Goal: Register for event/course

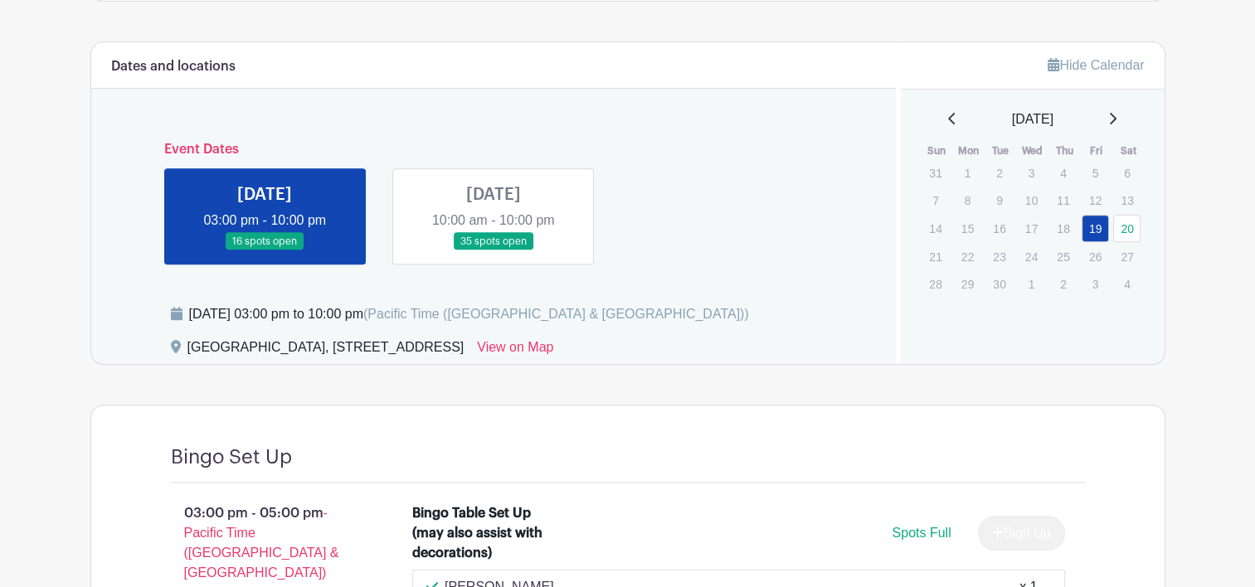
scroll to position [624, 0]
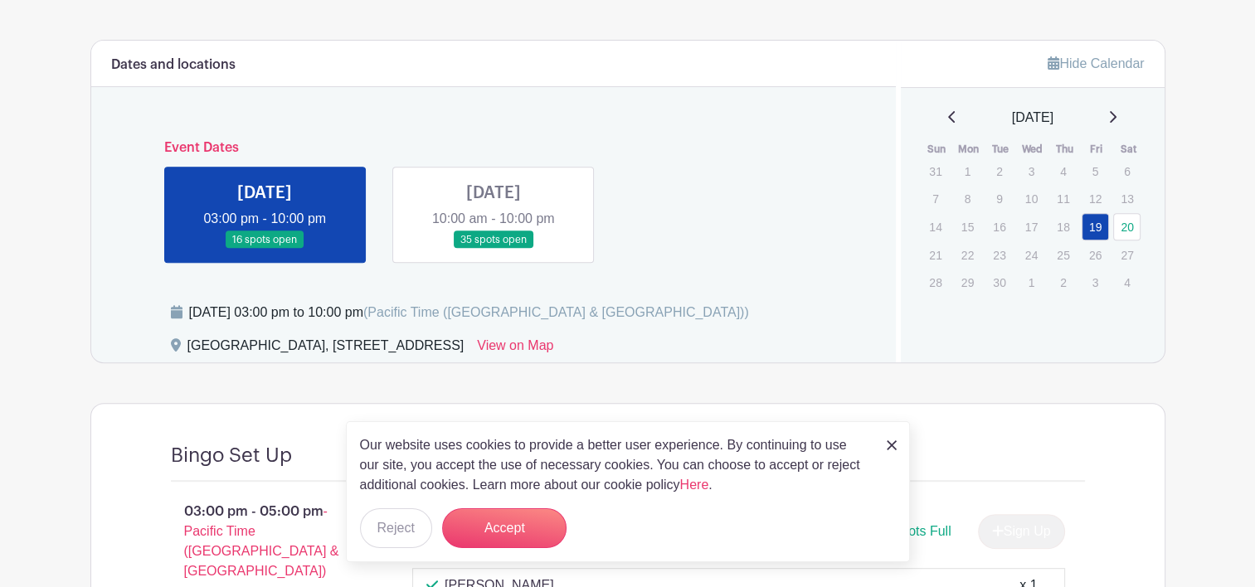
click at [889, 445] on img at bounding box center [892, 445] width 10 height 10
click at [522, 537] on button "Accept" at bounding box center [504, 528] width 124 height 40
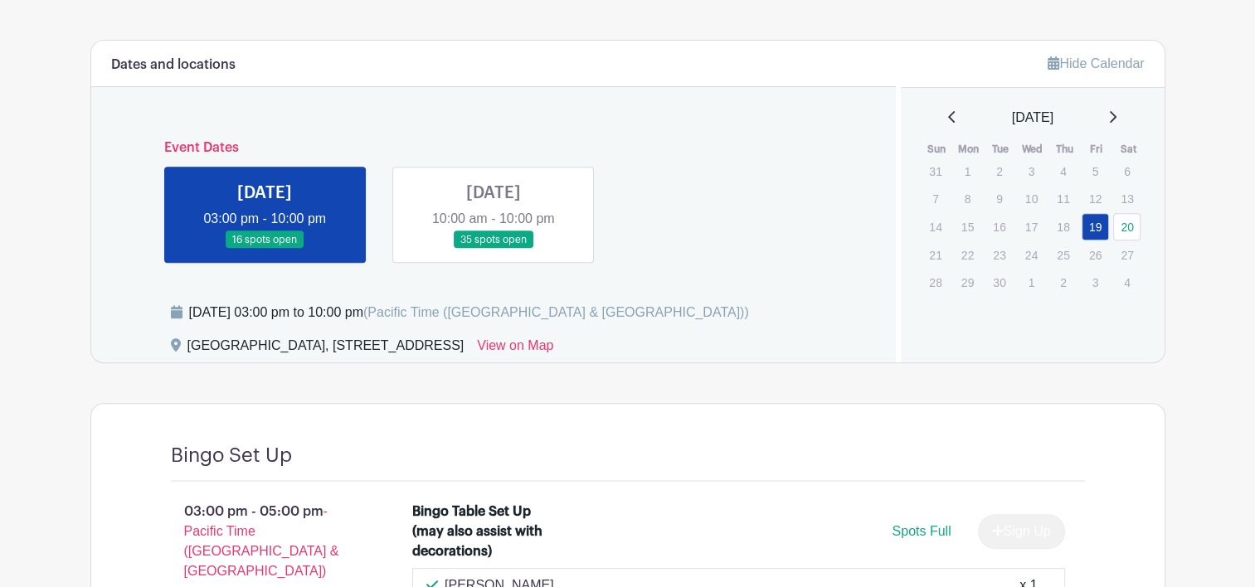
click at [493, 249] on link at bounding box center [493, 249] width 0 height 0
click at [1126, 220] on link "20" at bounding box center [1126, 226] width 27 height 27
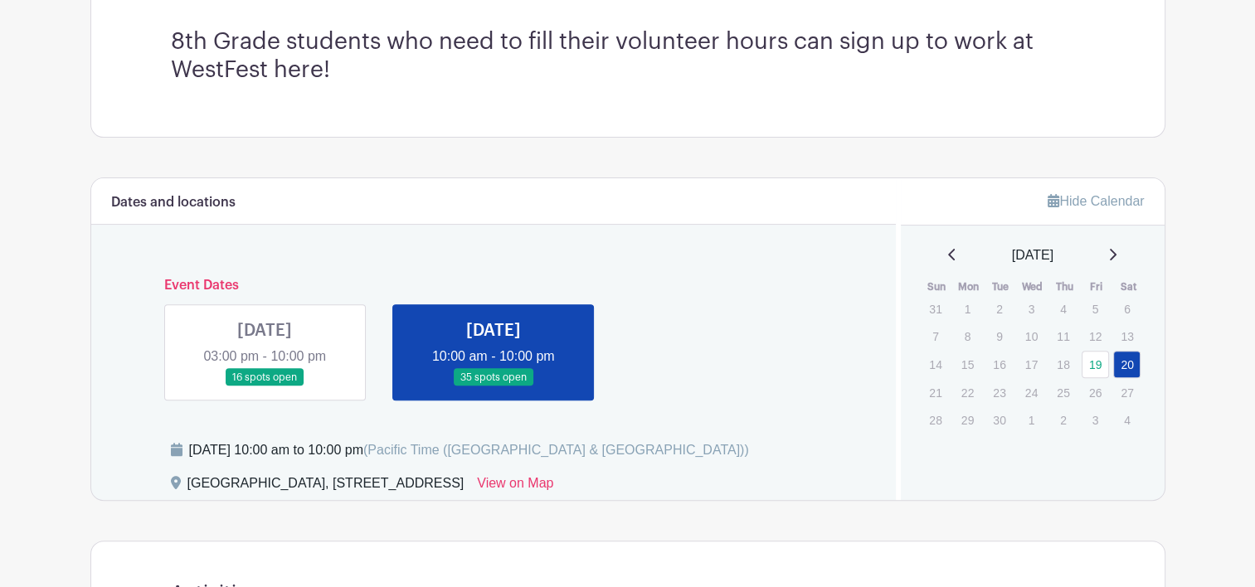
scroll to position [488, 0]
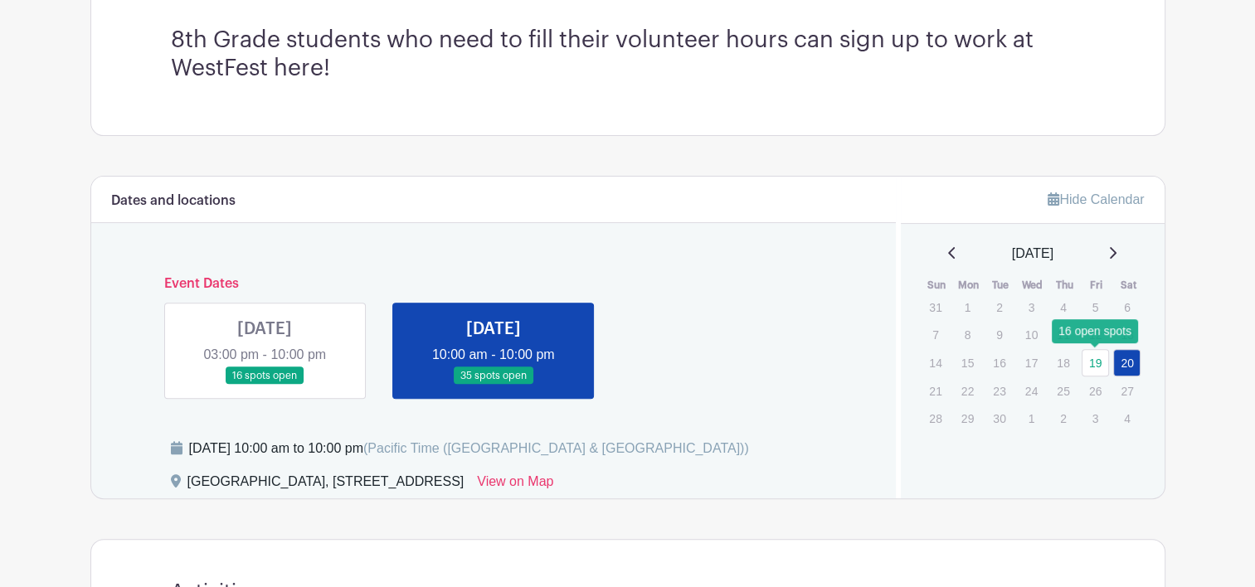
click at [1098, 362] on link "19" at bounding box center [1095, 362] width 27 height 27
click at [1091, 362] on link "19" at bounding box center [1095, 362] width 27 height 27
click at [1096, 362] on link "19" at bounding box center [1095, 362] width 27 height 27
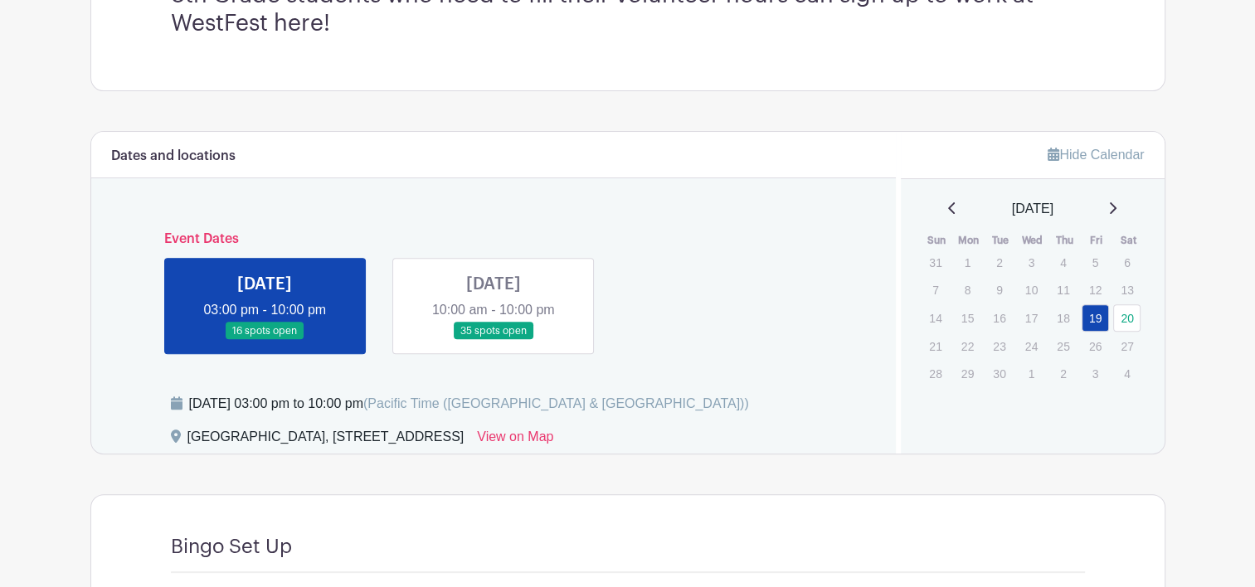
scroll to position [532, 0]
click at [1127, 318] on link "20" at bounding box center [1126, 318] width 27 height 27
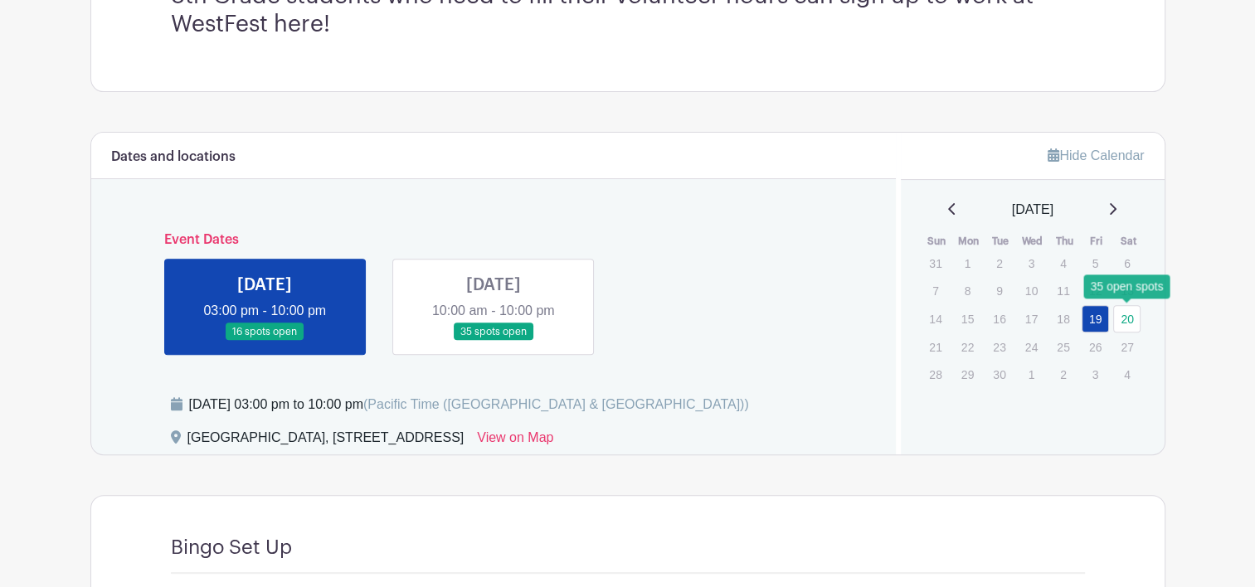
click at [1127, 315] on link "20" at bounding box center [1126, 318] width 27 height 27
click at [493, 341] on link at bounding box center [493, 341] width 0 height 0
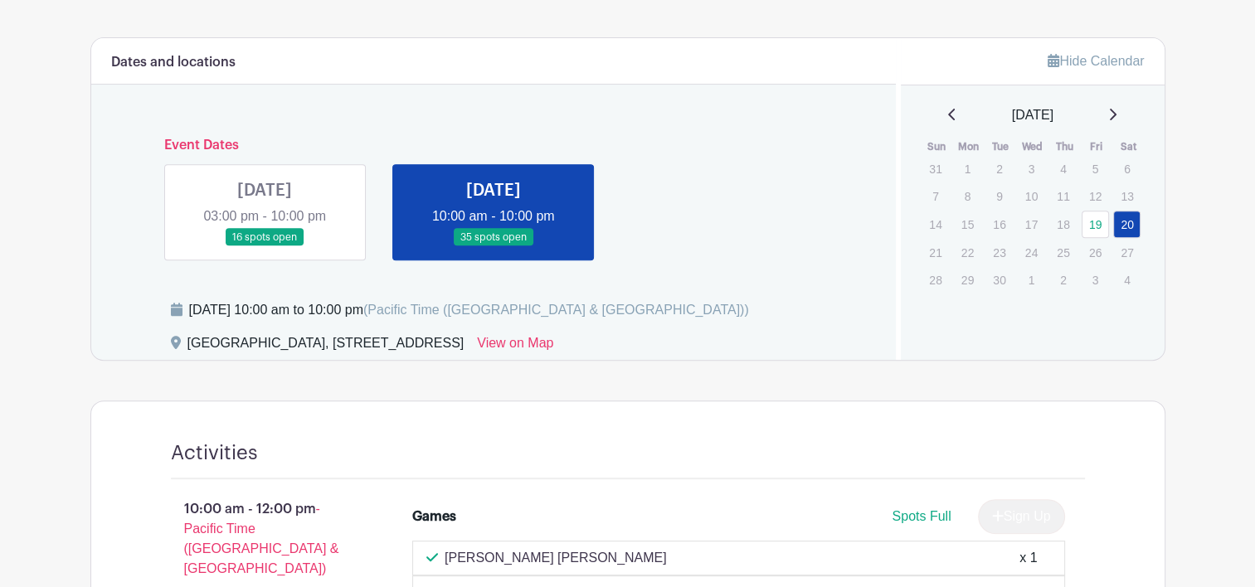
scroll to position [625, 0]
click at [1094, 236] on link "19" at bounding box center [1095, 224] width 27 height 27
click at [265, 247] on link at bounding box center [265, 247] width 0 height 0
click at [1096, 225] on link "19" at bounding box center [1095, 224] width 27 height 27
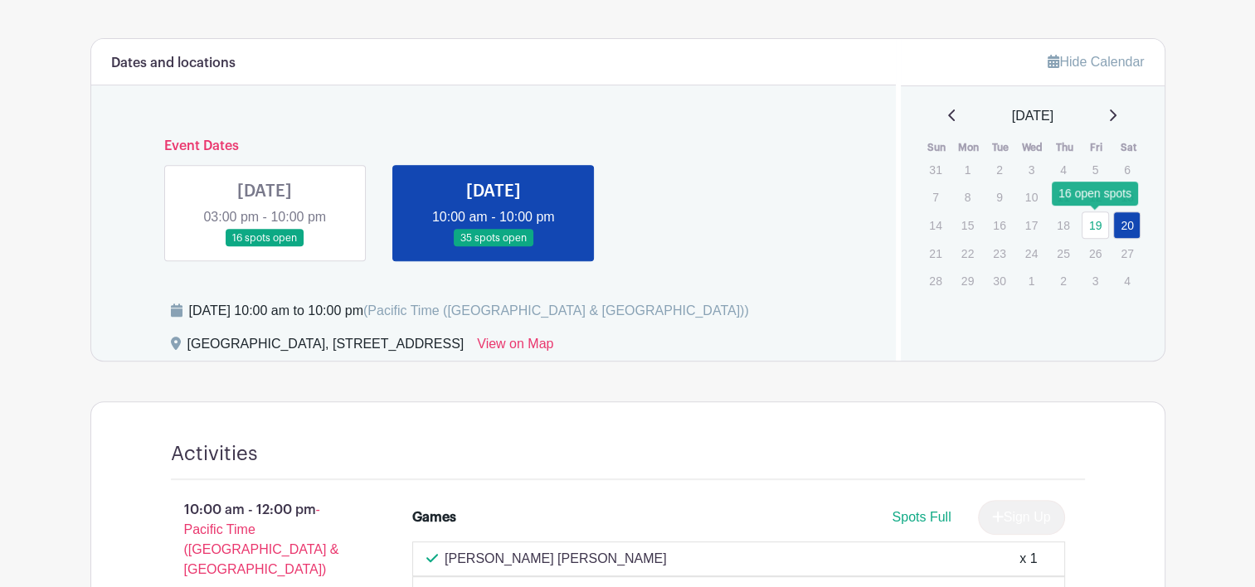
click at [1096, 225] on link "19" at bounding box center [1095, 224] width 27 height 27
click at [265, 247] on link at bounding box center [265, 247] width 0 height 0
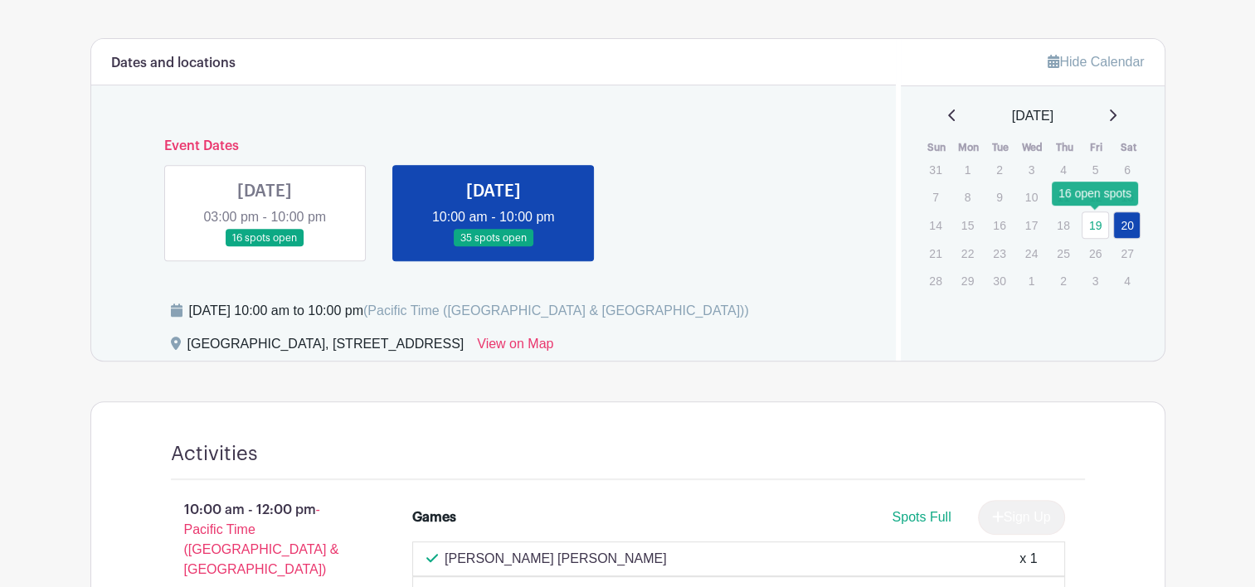
click at [1098, 228] on link "19" at bounding box center [1095, 224] width 27 height 27
click at [265, 247] on link at bounding box center [265, 247] width 0 height 0
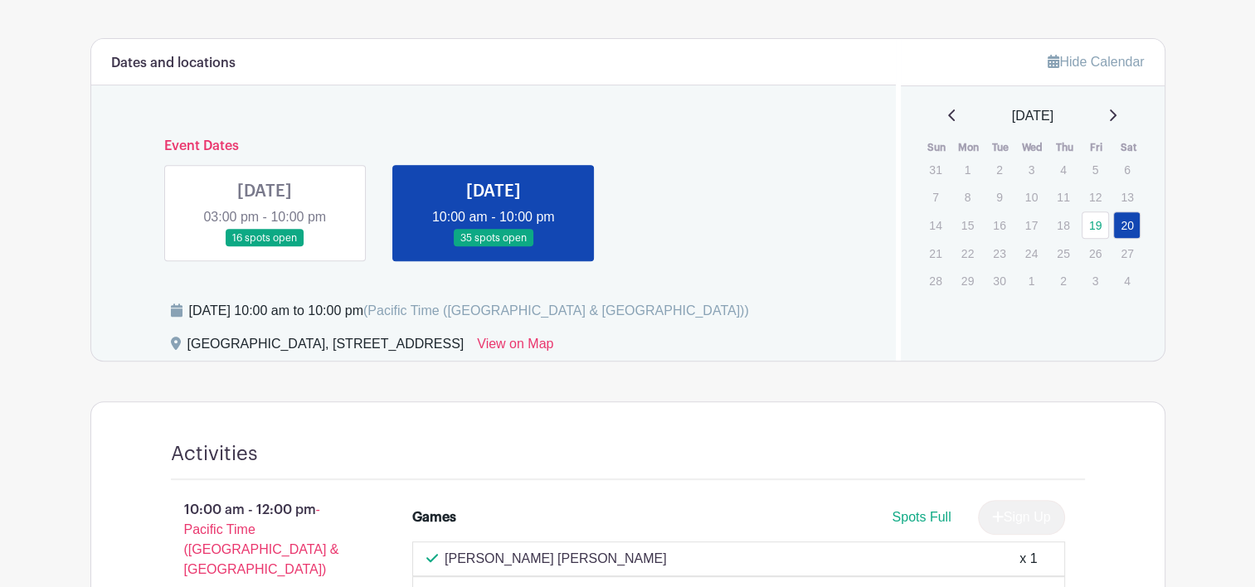
click at [265, 247] on link at bounding box center [265, 247] width 0 height 0
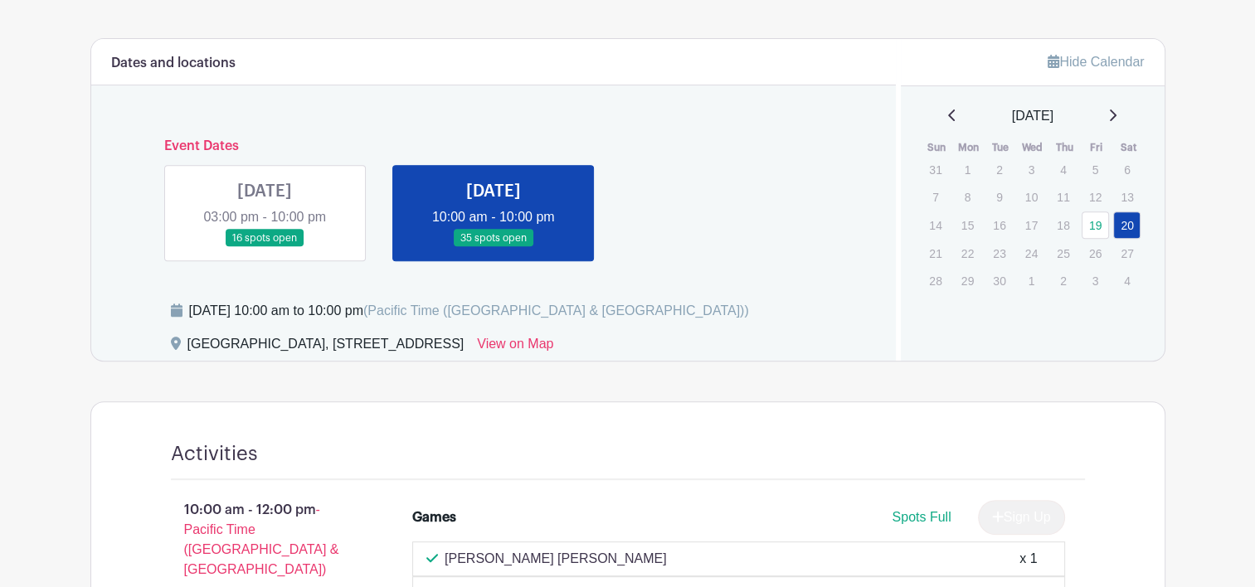
click at [265, 247] on link at bounding box center [265, 247] width 0 height 0
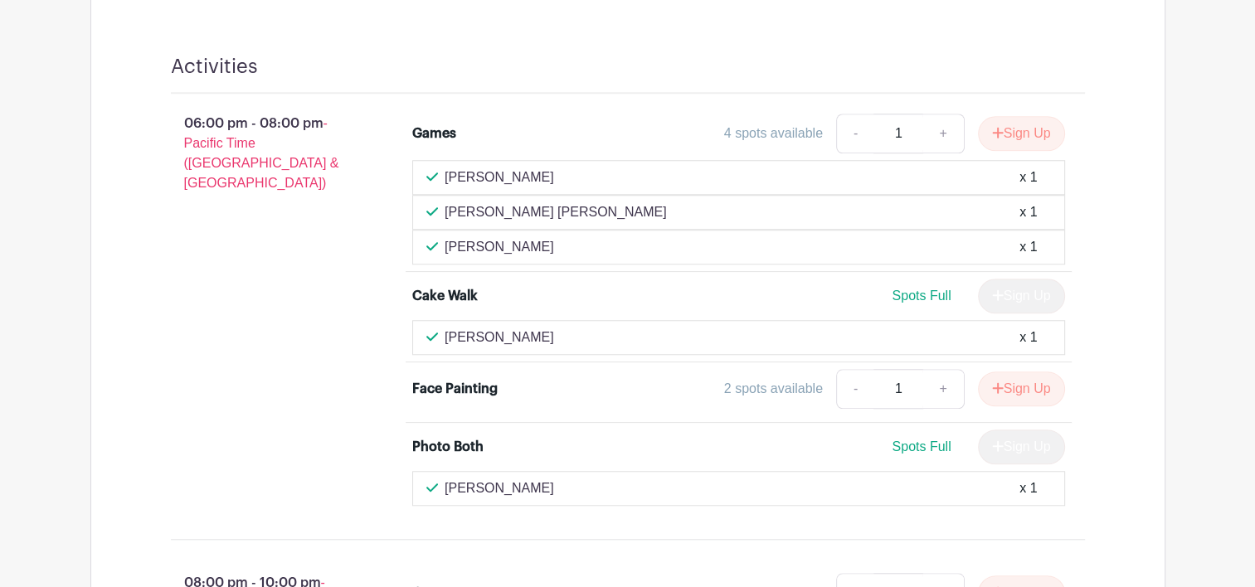
scroll to position [1419, 0]
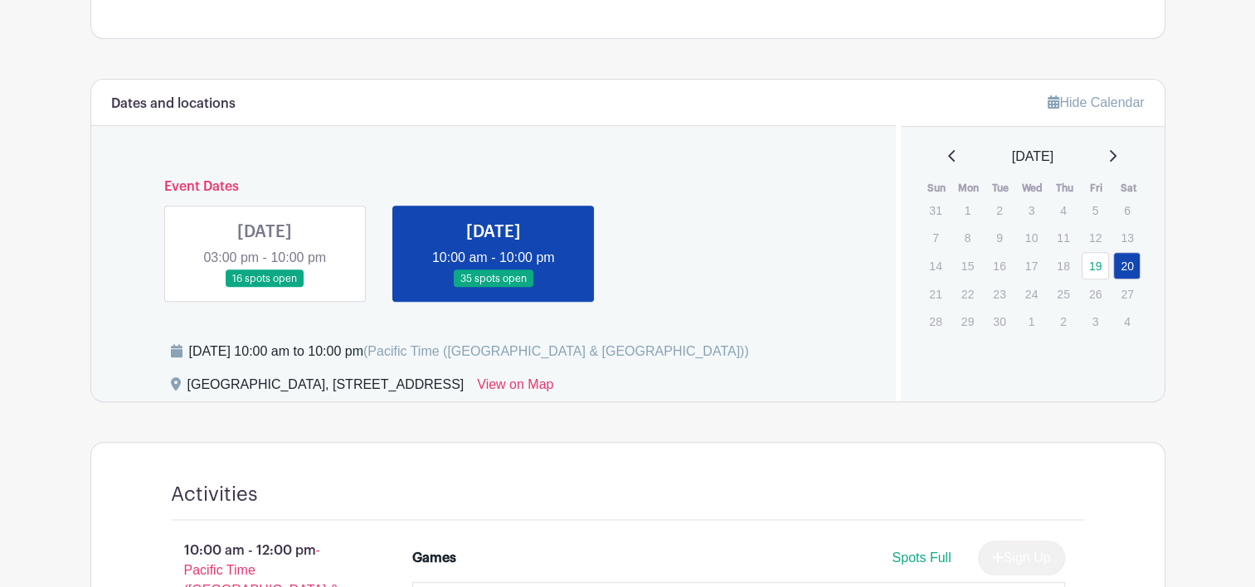
scroll to position [587, 0]
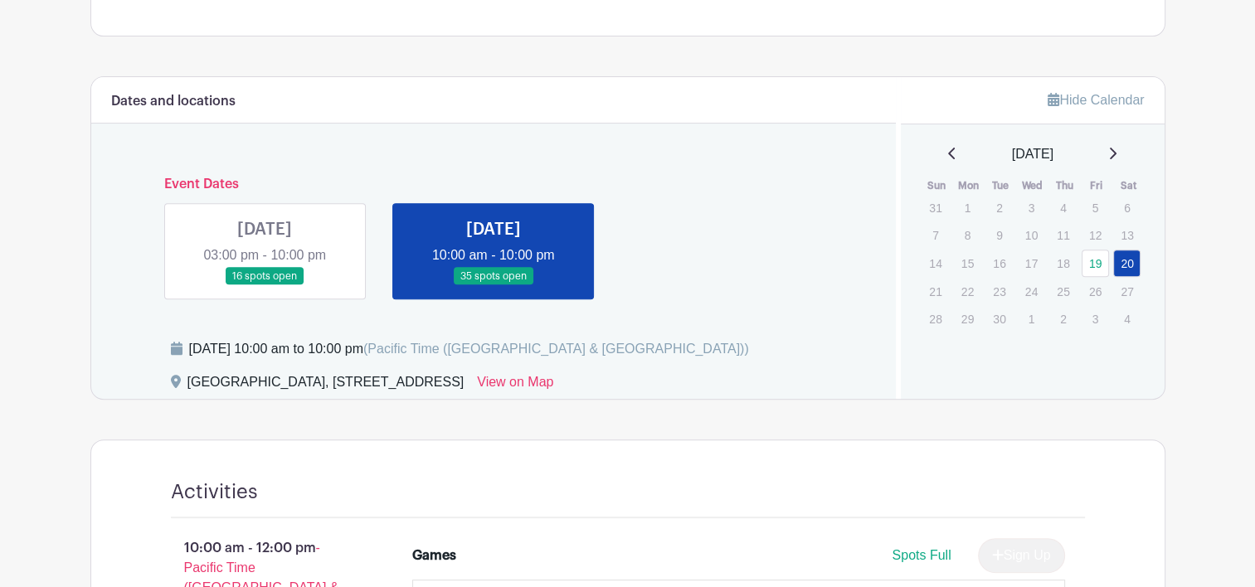
click at [265, 285] on link at bounding box center [265, 285] width 0 height 0
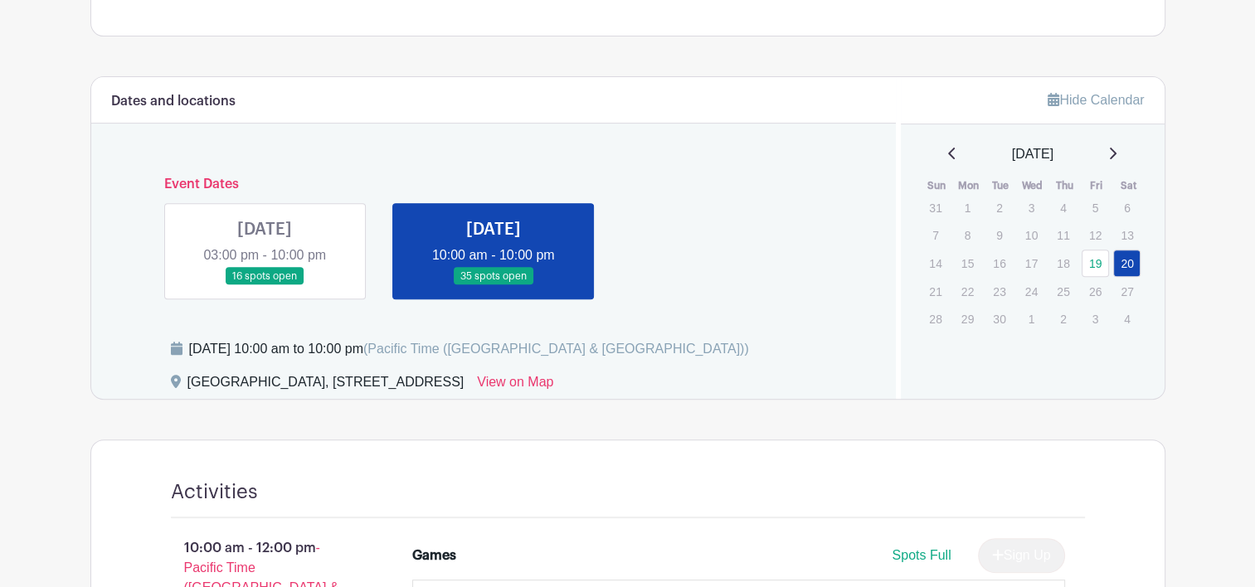
click at [265, 285] on link at bounding box center [265, 285] width 0 height 0
click at [1098, 261] on link "19" at bounding box center [1095, 263] width 27 height 27
click at [265, 285] on link at bounding box center [265, 285] width 0 height 0
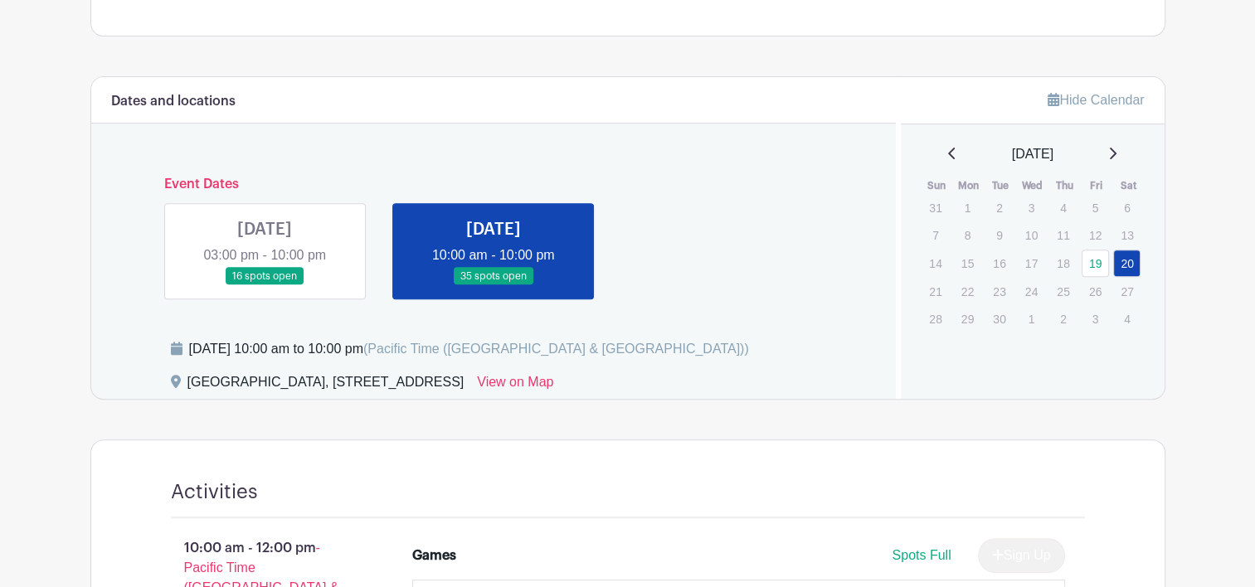
click at [265, 285] on link at bounding box center [265, 285] width 0 height 0
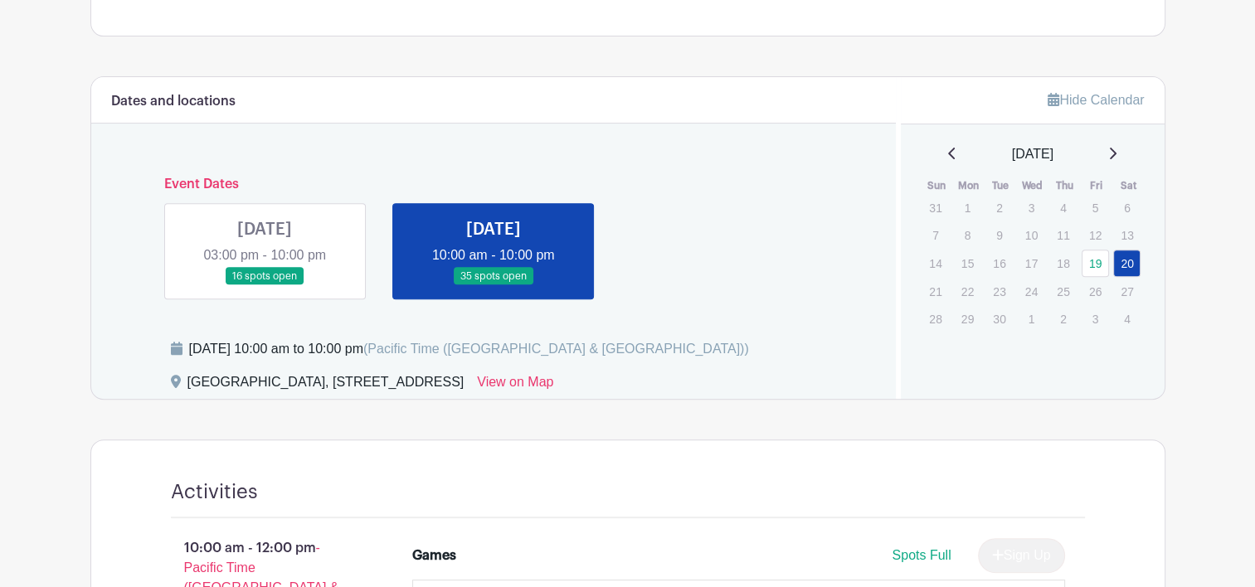
click at [265, 285] on link at bounding box center [265, 285] width 0 height 0
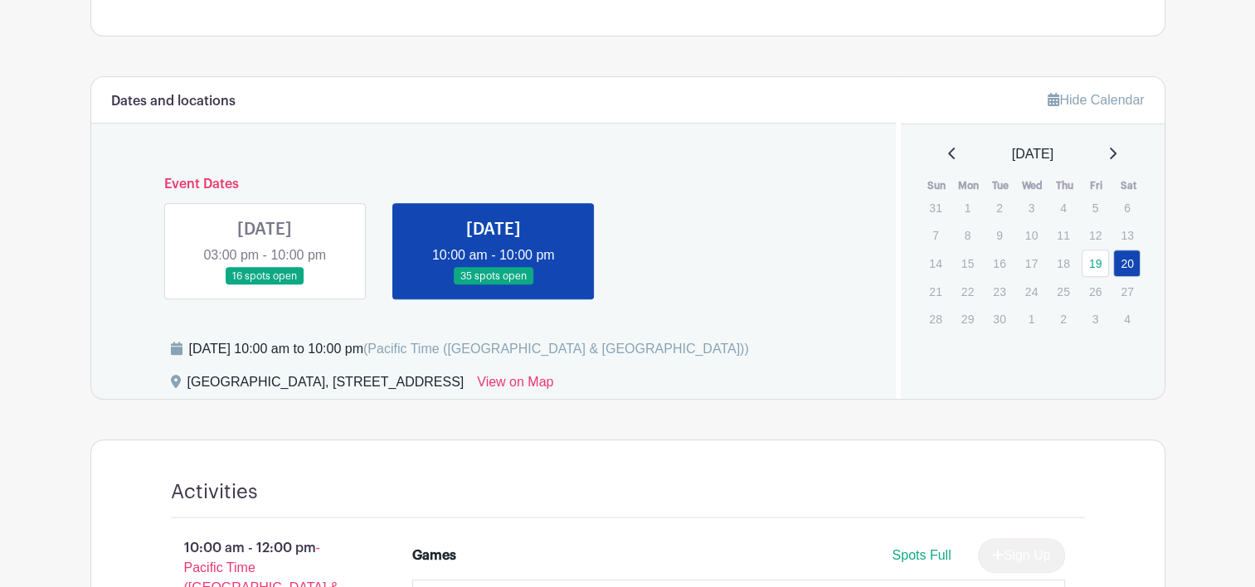
click at [265, 285] on link at bounding box center [265, 285] width 0 height 0
click at [1088, 261] on link "19" at bounding box center [1095, 263] width 27 height 27
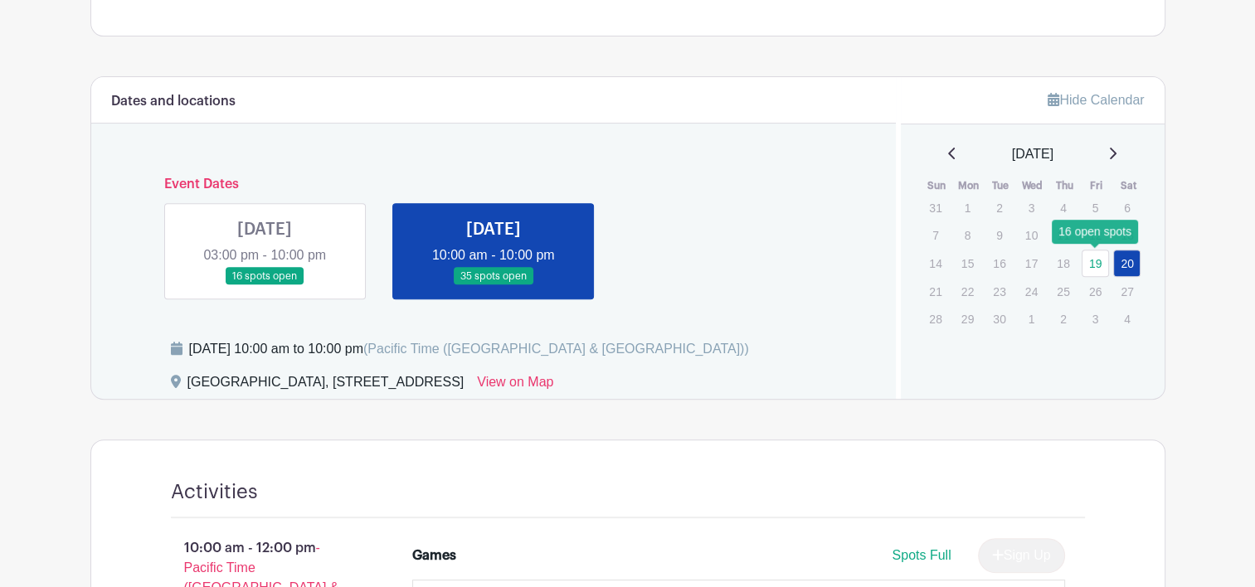
click at [1088, 261] on link "19" at bounding box center [1095, 263] width 27 height 27
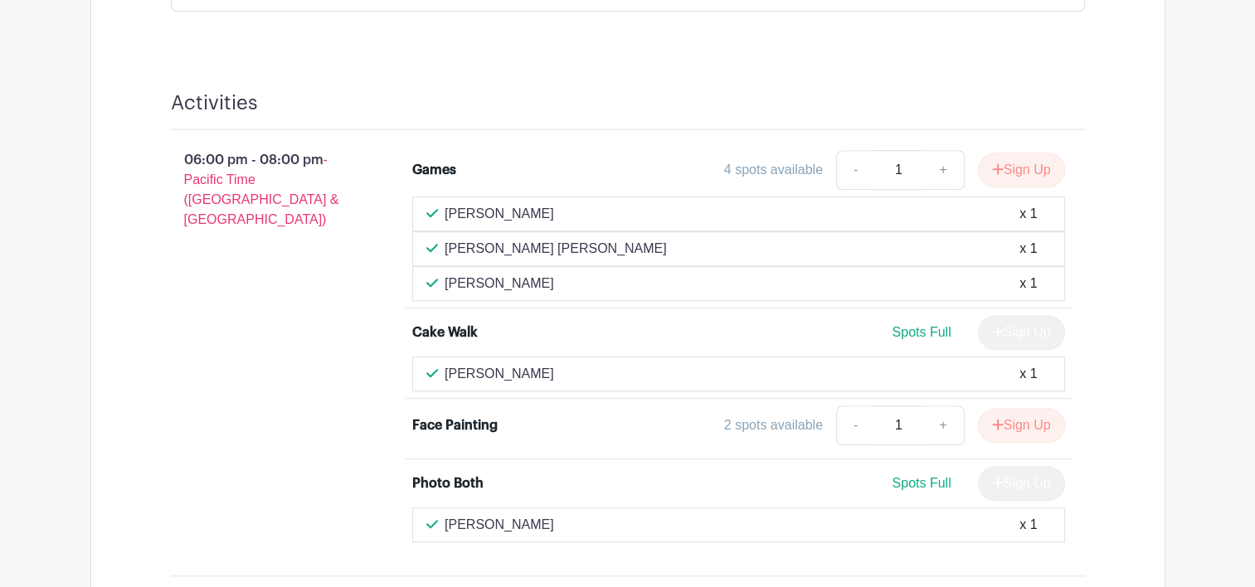
scroll to position [1384, 0]
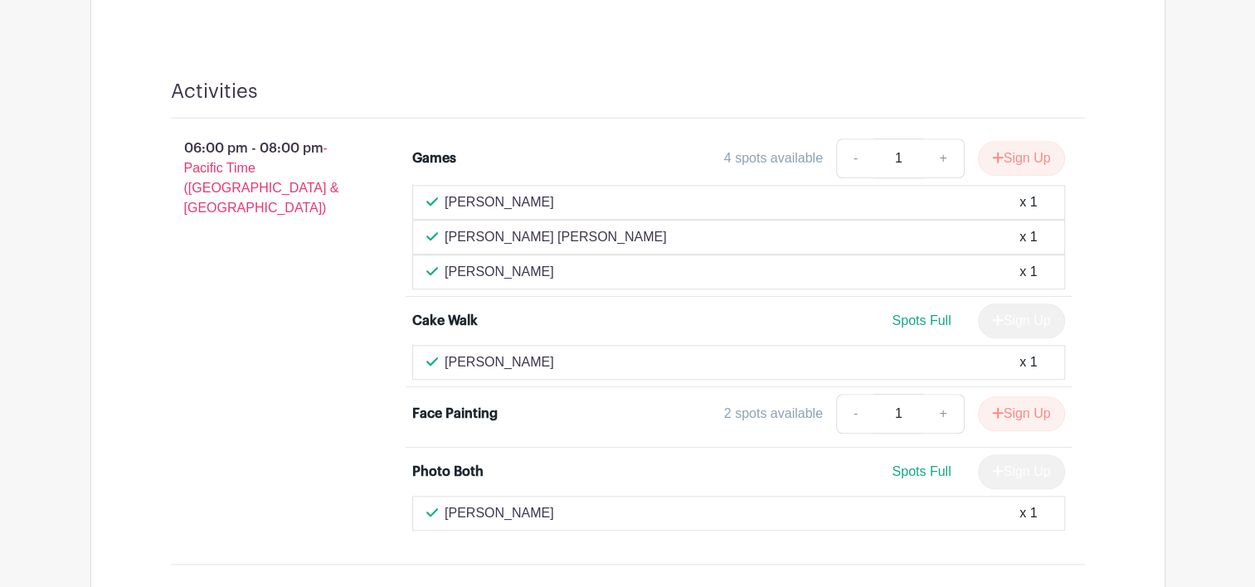
scroll to position [1343, 0]
click at [1006, 158] on button "Sign Up" at bounding box center [1021, 159] width 87 height 35
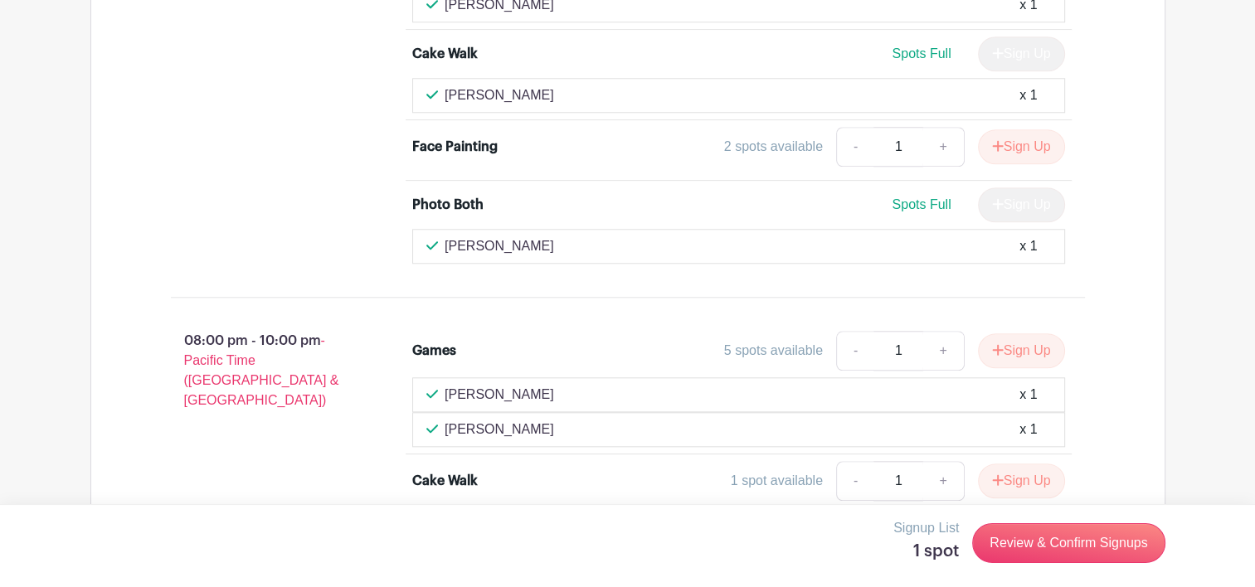
scroll to position [1606, 0]
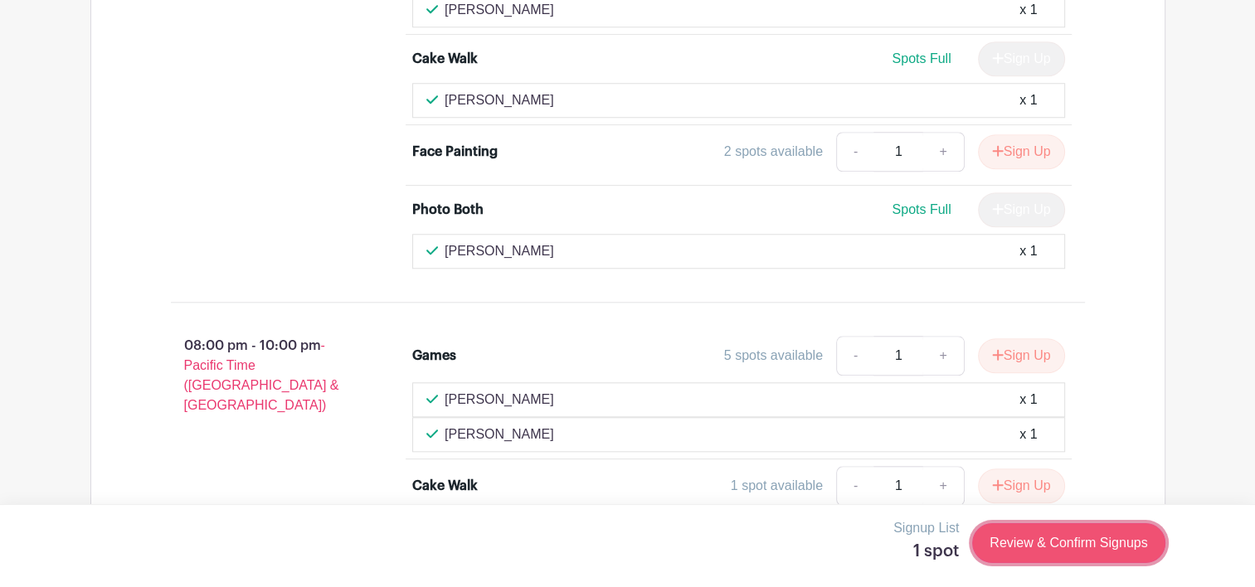
click at [1057, 545] on link "Review & Confirm Signups" at bounding box center [1068, 543] width 192 height 40
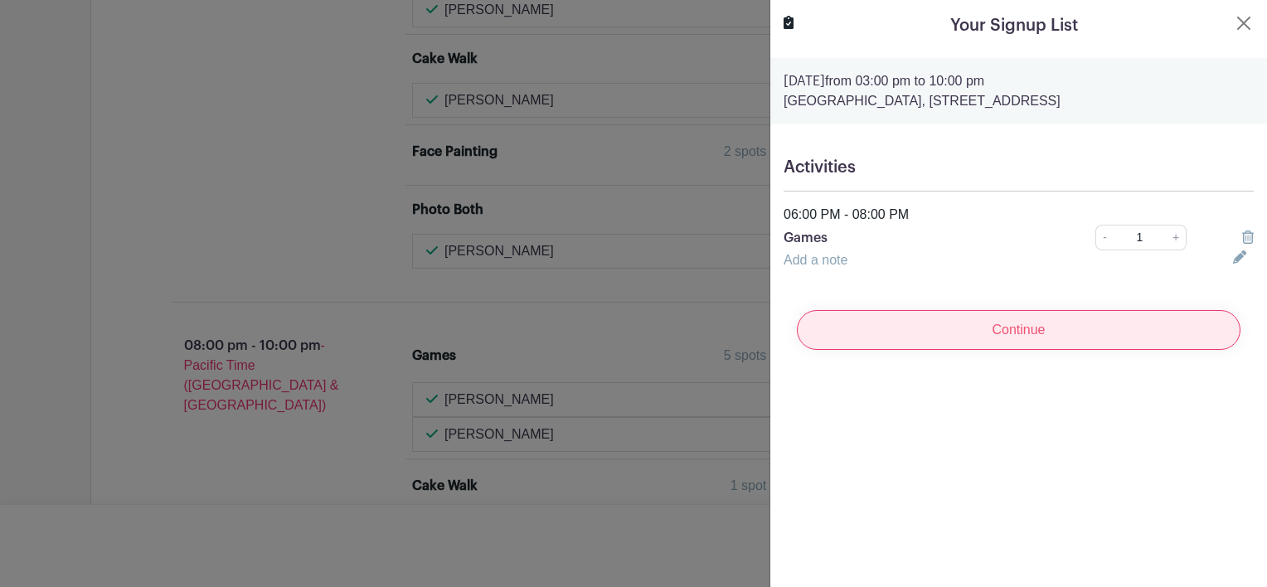
click at [1003, 332] on input "Continue" at bounding box center [1019, 330] width 444 height 40
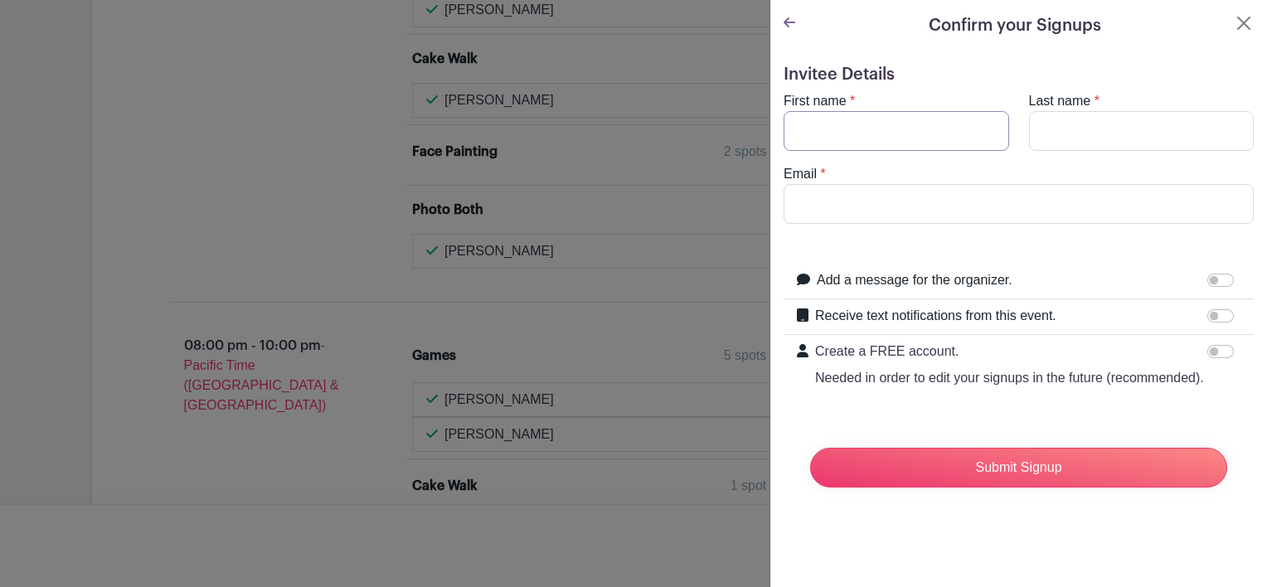
click at [926, 127] on input "First name" at bounding box center [897, 131] width 226 height 40
type input "Quinn"
type input "[PERSON_NAME]"
type input "[EMAIL_ADDRESS][DOMAIN_NAME]"
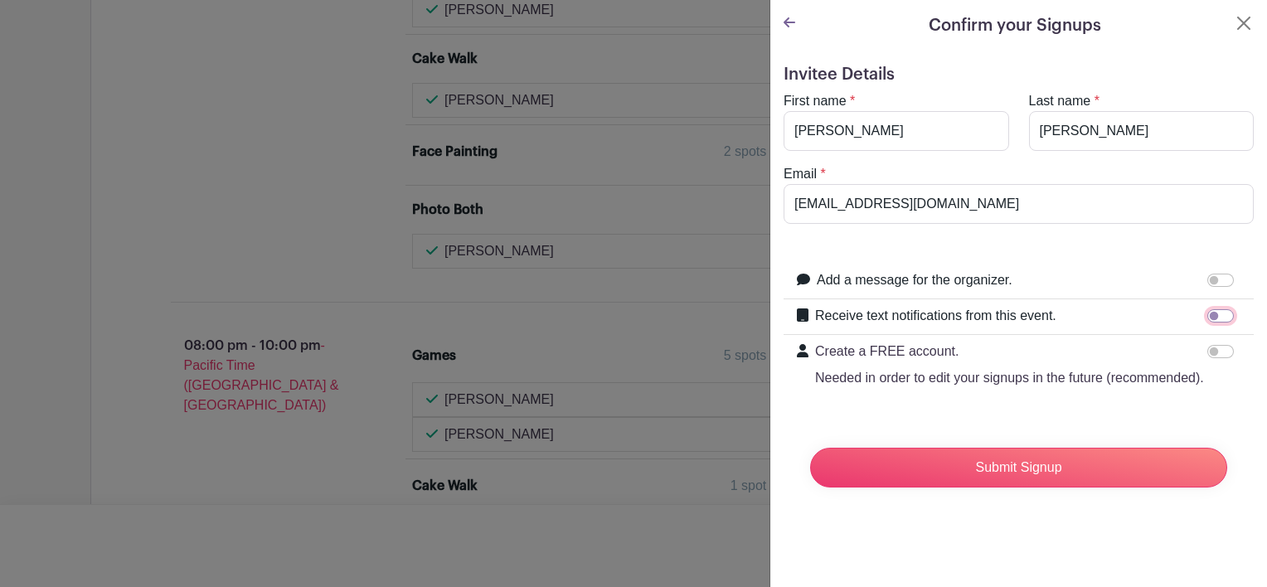
click at [1216, 318] on input "Receive text notifications from this event." at bounding box center [1221, 315] width 27 height 13
checkbox input "true"
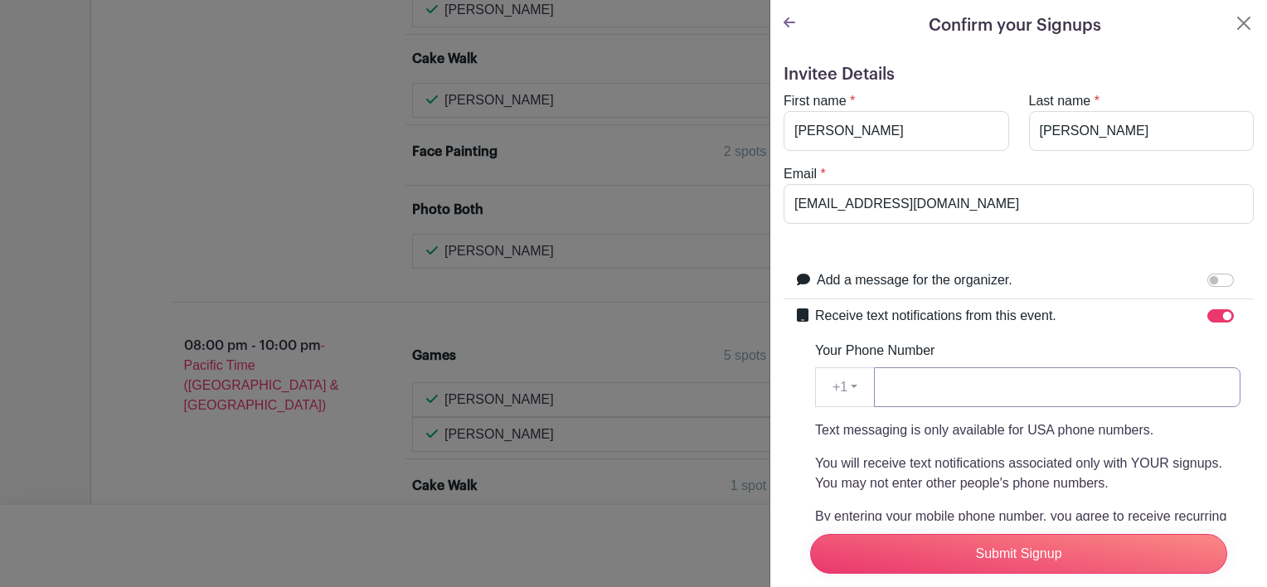
click at [1012, 401] on input "Your Phone Number" at bounding box center [1057, 387] width 367 height 40
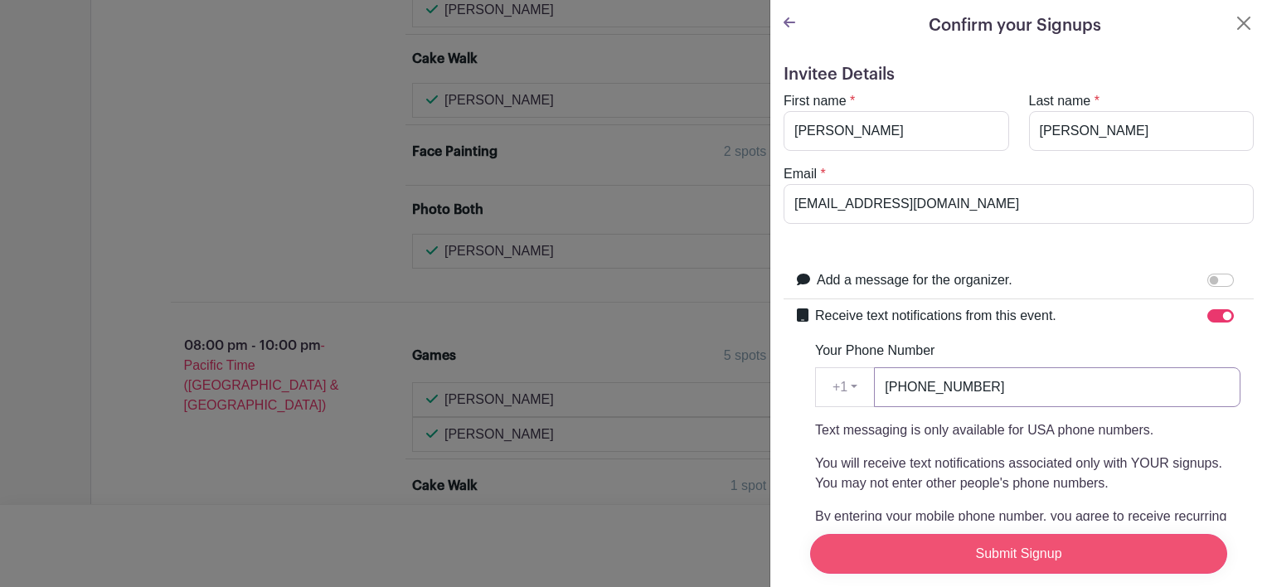
type input "[PHONE_NUMBER]"
click at [1019, 537] on input "Submit Signup" at bounding box center [1018, 554] width 417 height 40
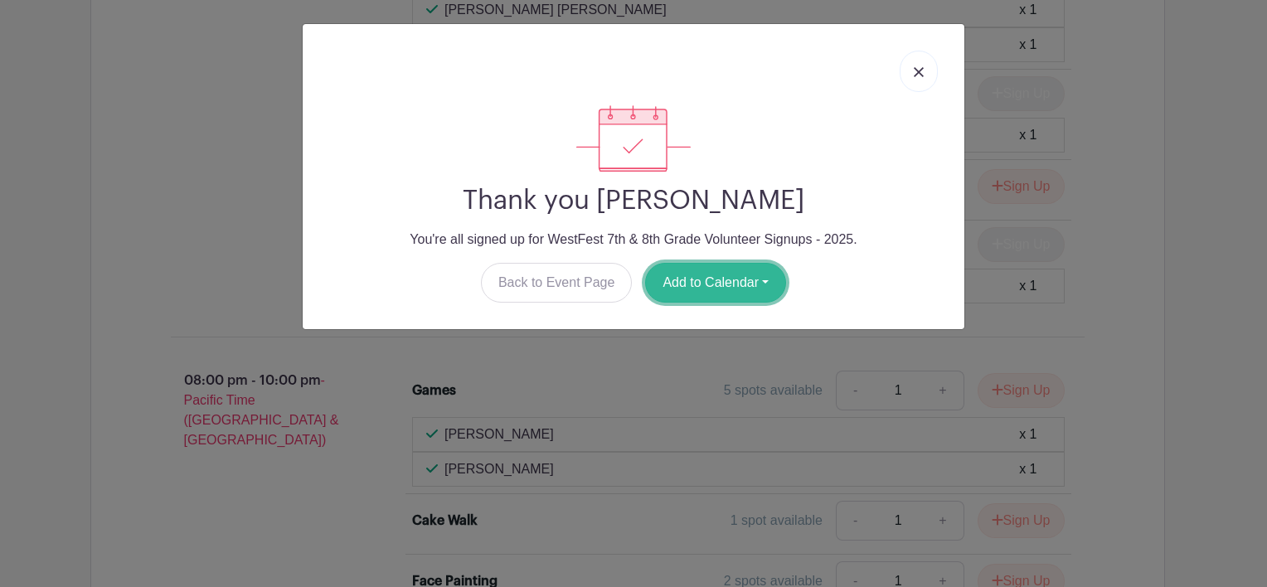
click at [731, 276] on button "Add to Calendar" at bounding box center [715, 283] width 141 height 40
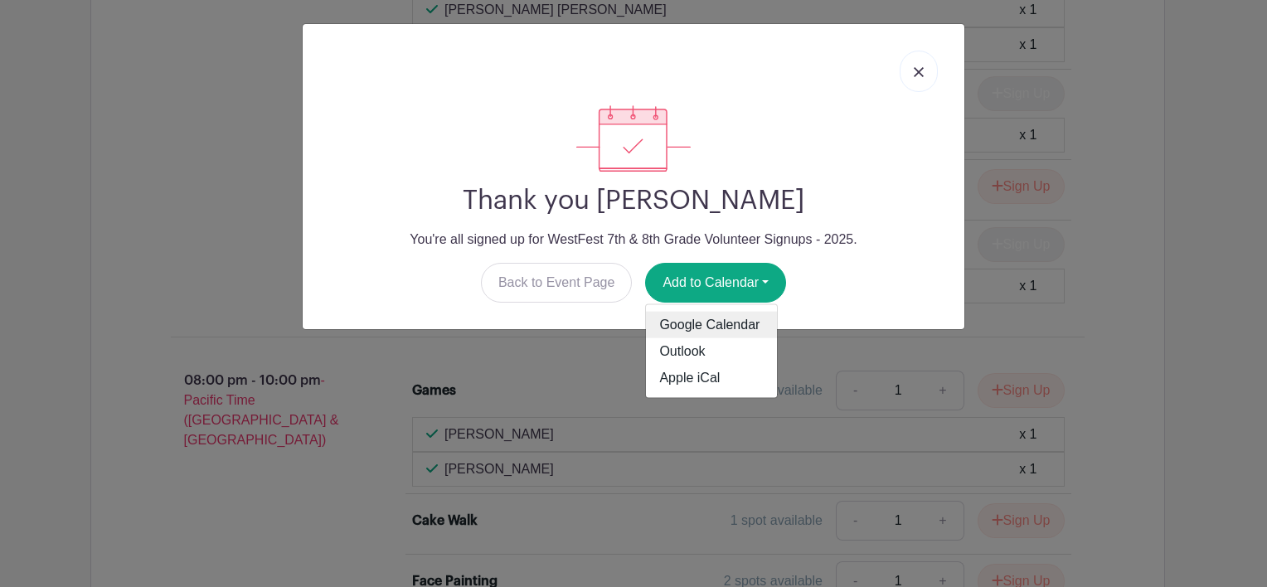
click at [709, 322] on link "Google Calendar" at bounding box center [711, 325] width 131 height 27
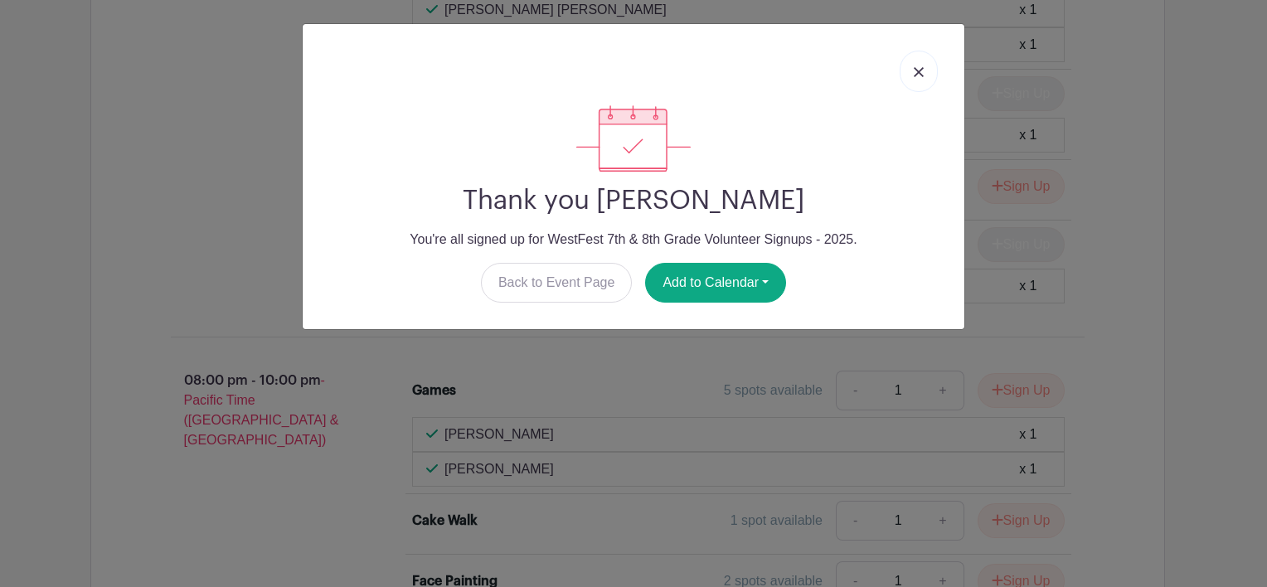
click at [919, 70] on img at bounding box center [919, 72] width 10 height 10
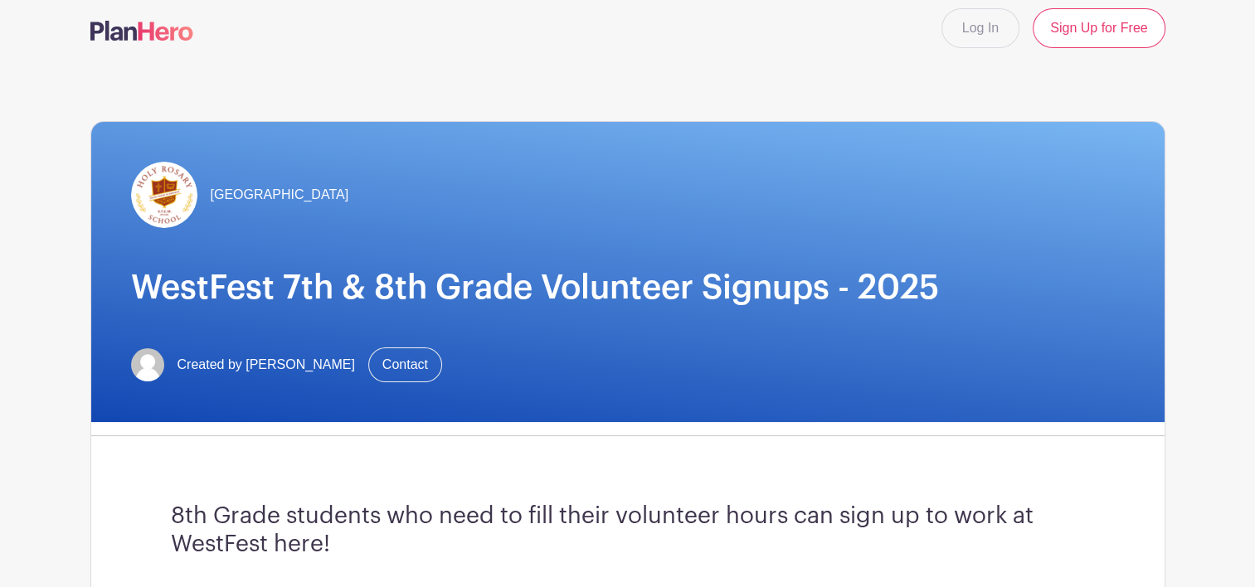
scroll to position [0, 0]
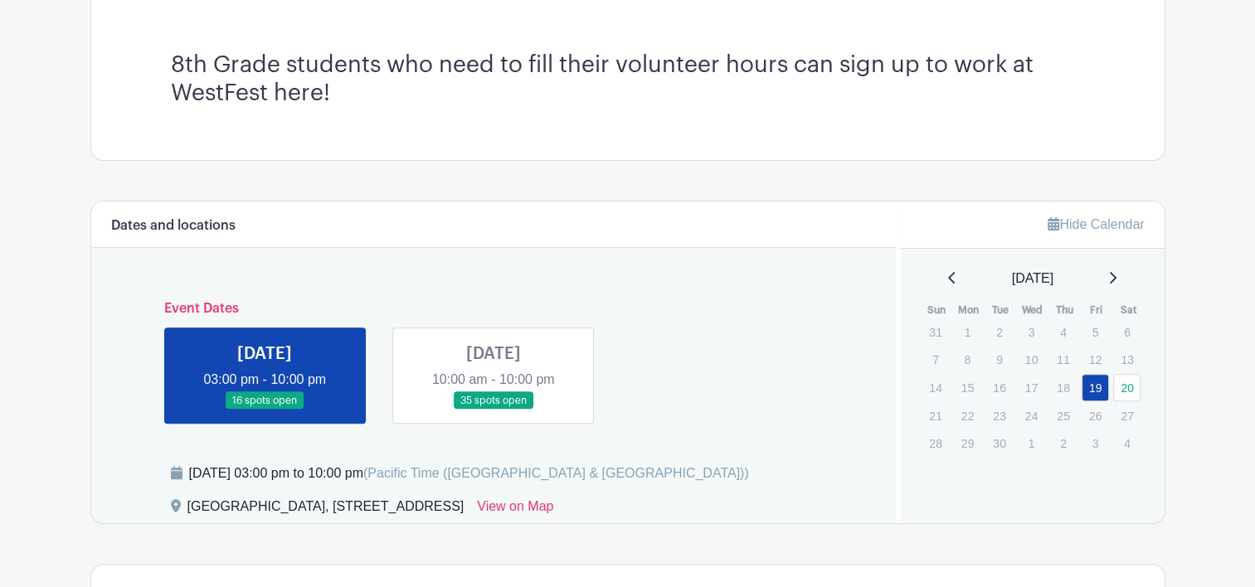
scroll to position [464, 0]
click at [493, 409] on link at bounding box center [493, 409] width 0 height 0
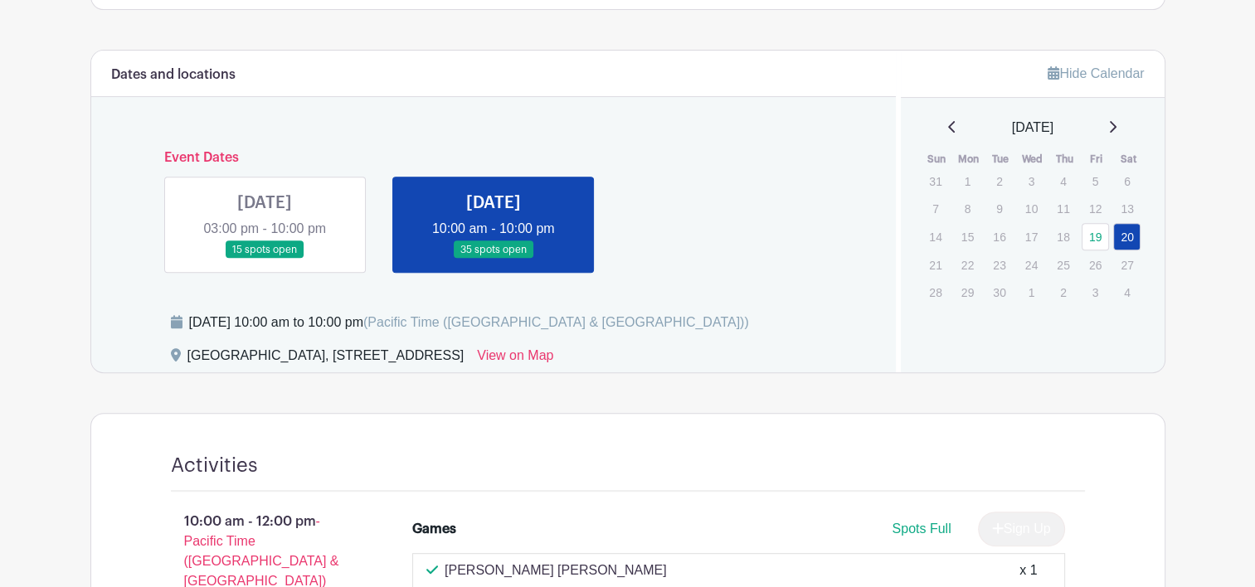
scroll to position [612, 0]
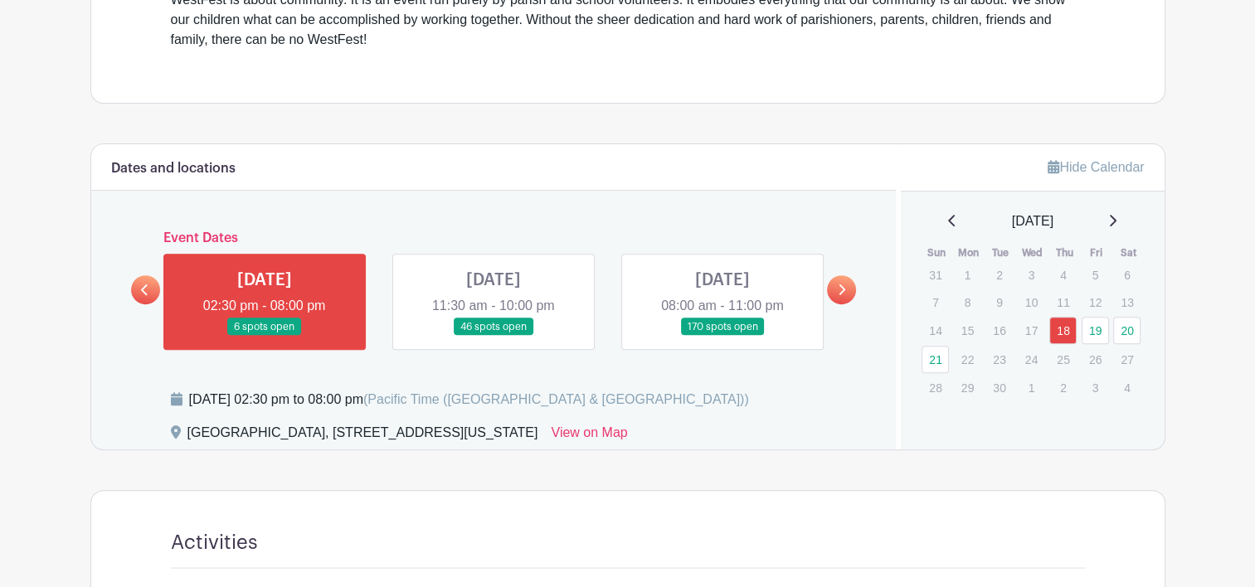
scroll to position [650, 0]
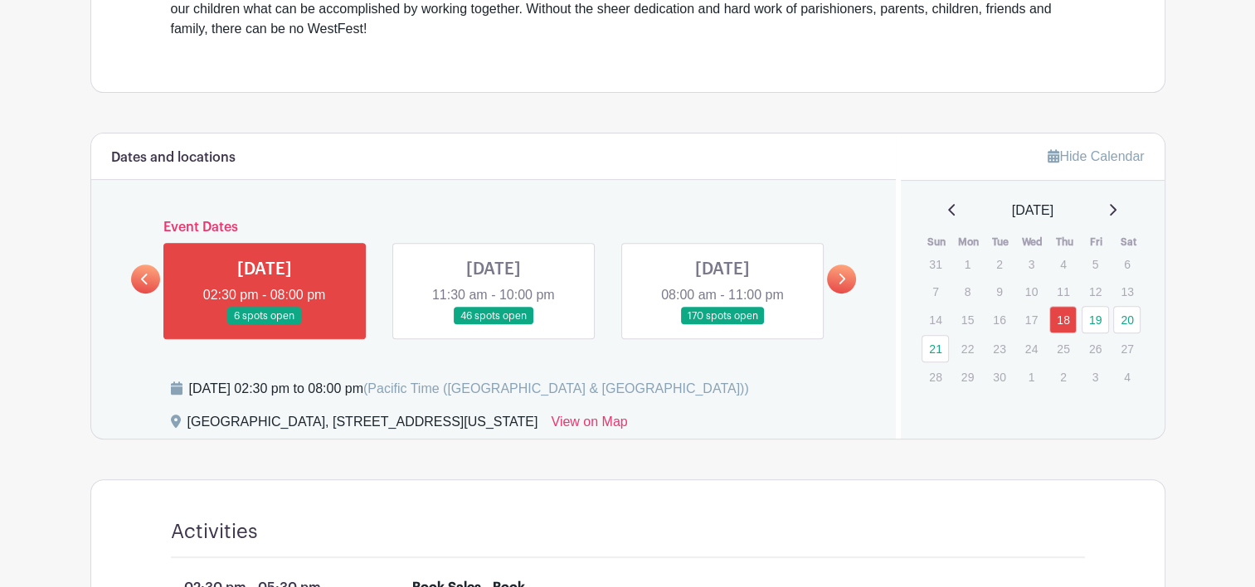
click at [493, 325] on link at bounding box center [493, 325] width 0 height 0
click at [1101, 323] on link "19" at bounding box center [1095, 319] width 27 height 27
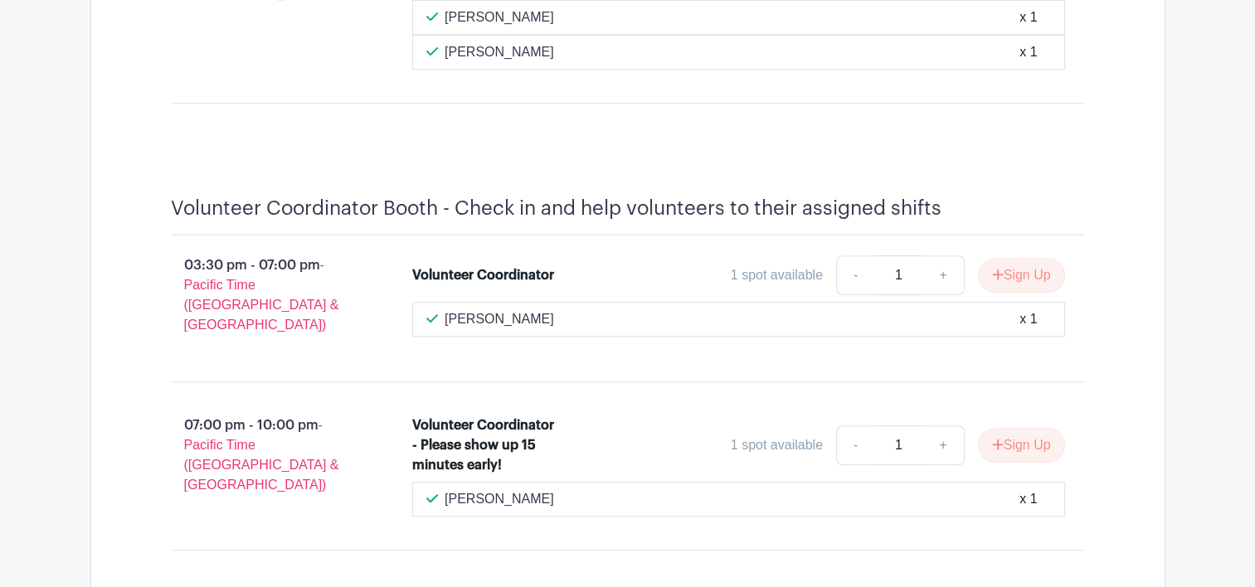
scroll to position [13228, 0]
click at [1032, 427] on button "Sign Up" at bounding box center [1021, 444] width 87 height 35
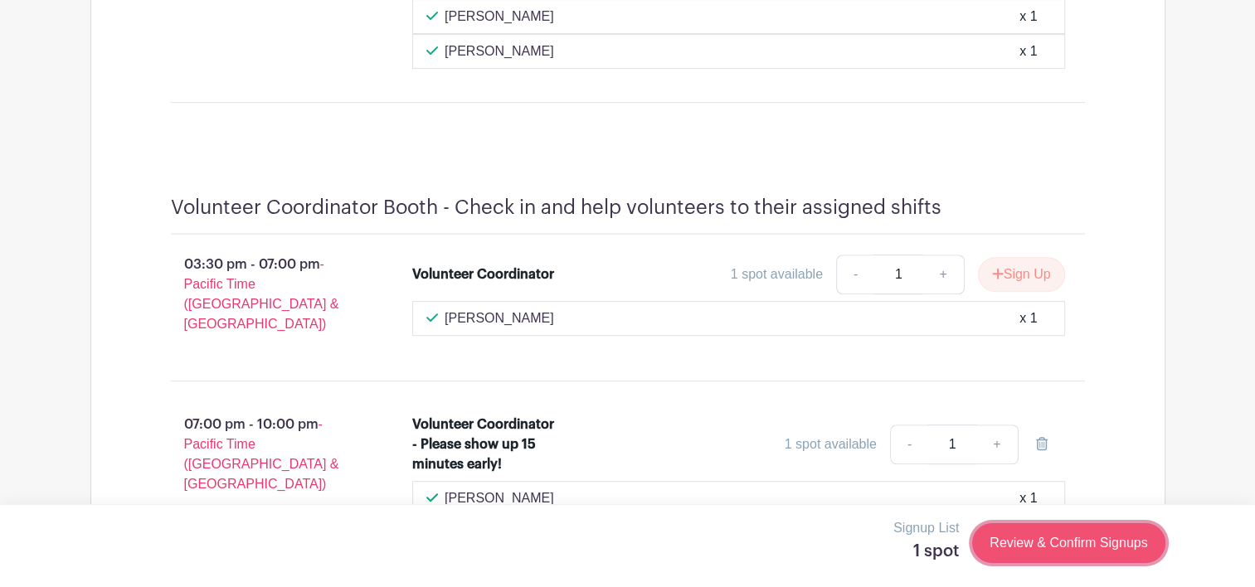
click at [1052, 537] on link "Review & Confirm Signups" at bounding box center [1068, 543] width 192 height 40
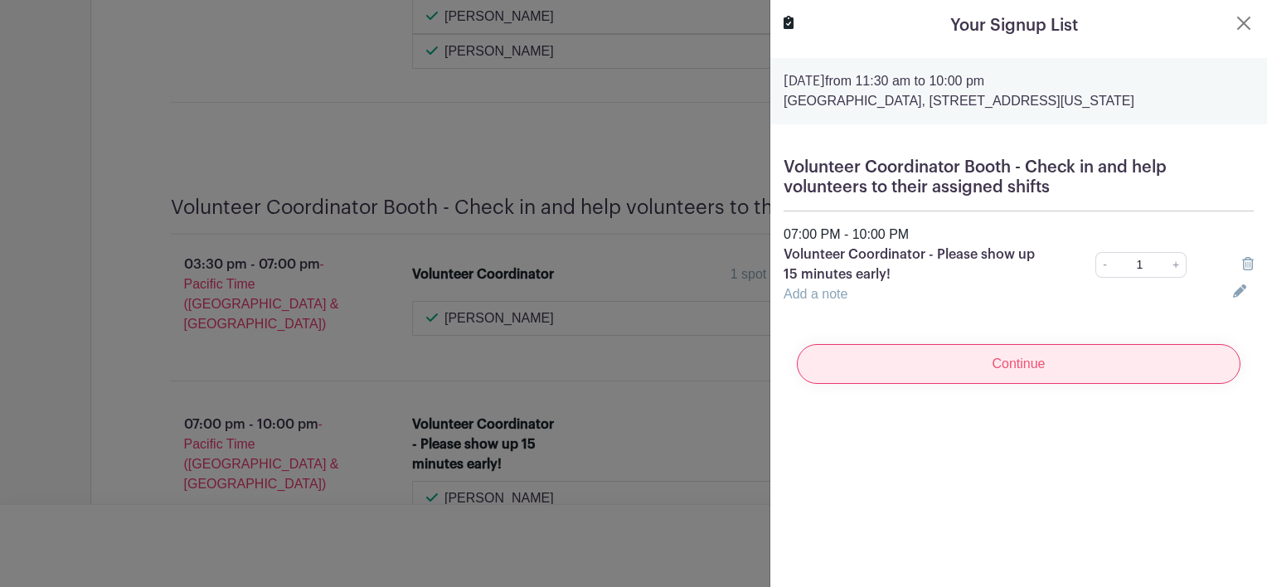
click at [1020, 365] on input "Continue" at bounding box center [1019, 364] width 444 height 40
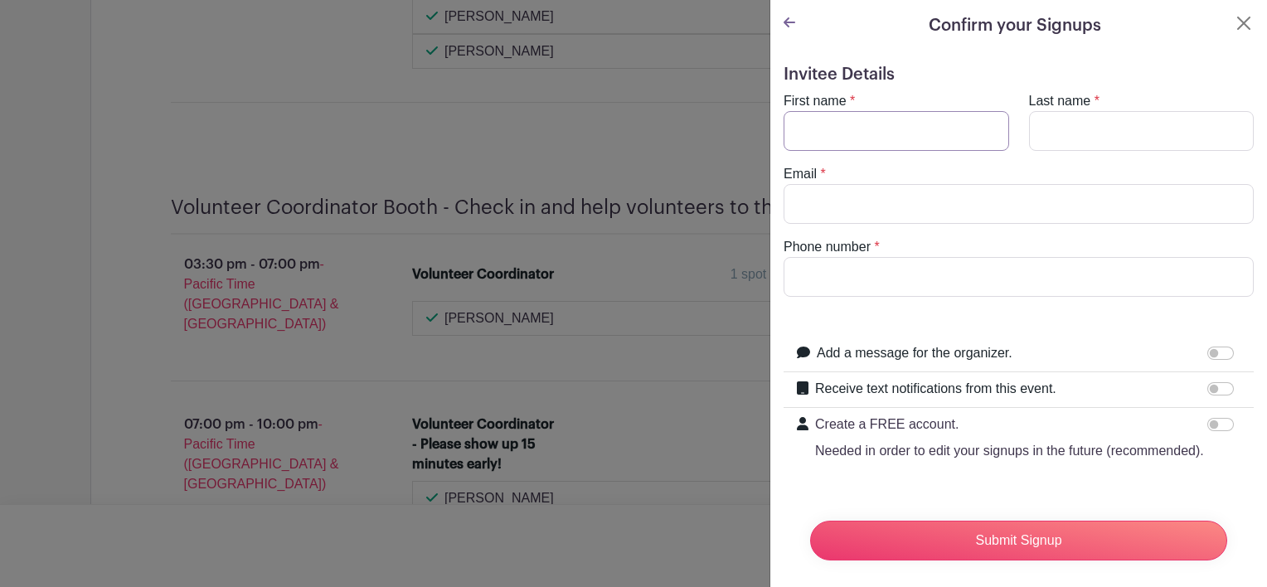
click at [886, 127] on input "First name" at bounding box center [897, 131] width 226 height 40
type input "[PERSON_NAME]"
type input "[EMAIL_ADDRESS][DOMAIN_NAME]"
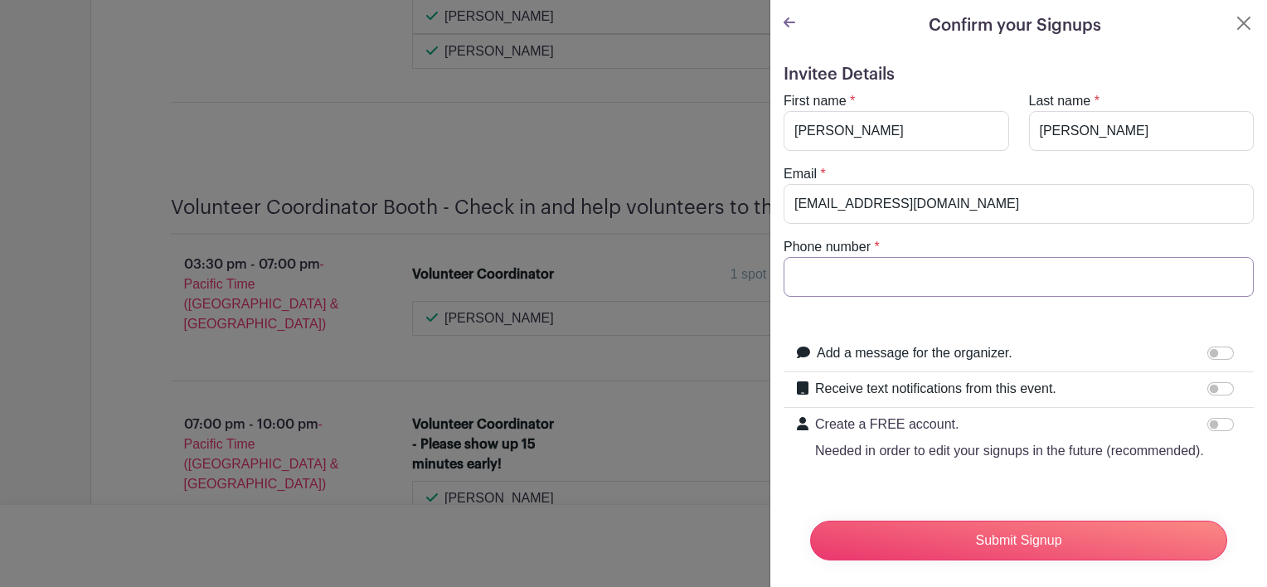
type input "[PHONE_NUMBER]"
click at [1213, 391] on input "Receive text notifications from this event." at bounding box center [1221, 388] width 27 height 13
checkbox input "true"
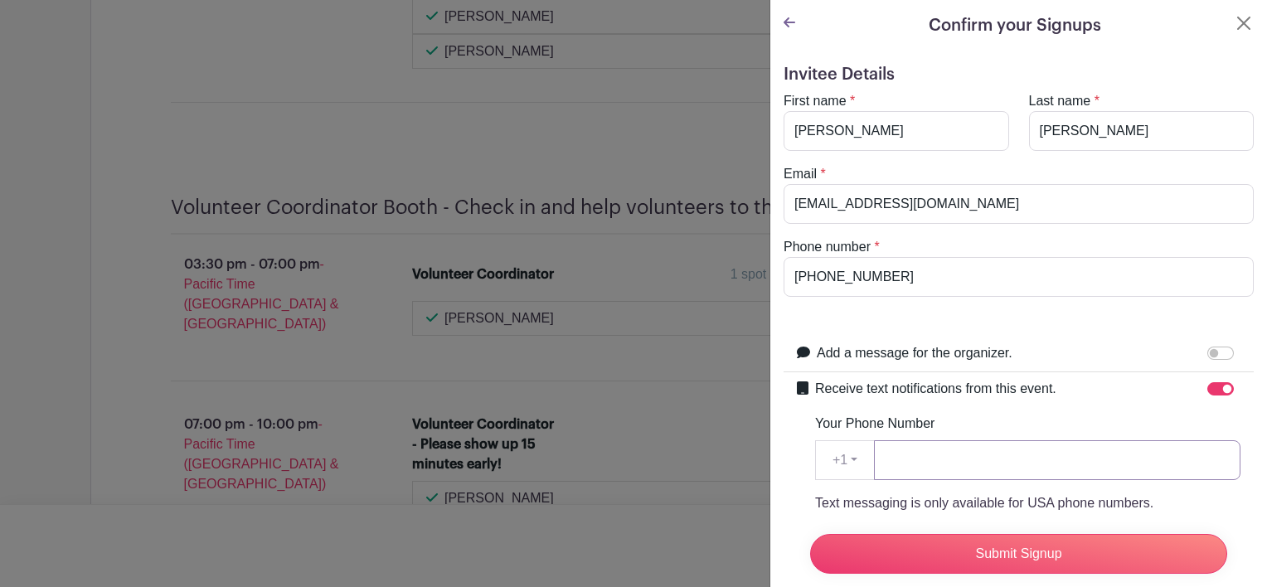
click at [1067, 456] on input "Your Phone Number" at bounding box center [1057, 460] width 367 height 40
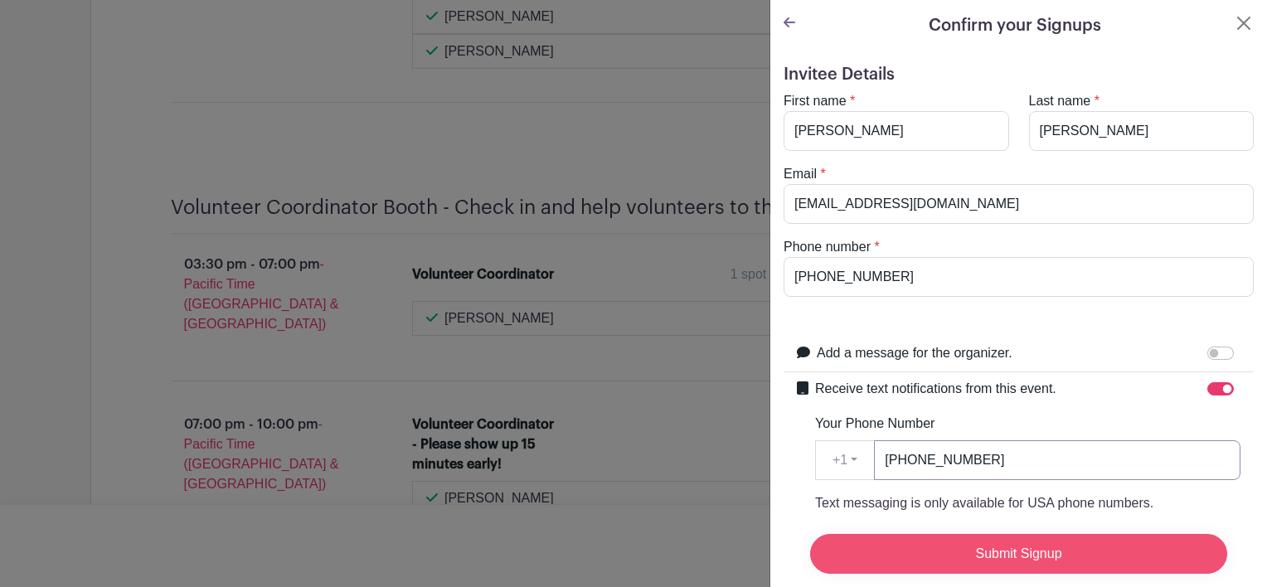
type input "[PHONE_NUMBER]"
click at [1035, 547] on input "Submit Signup" at bounding box center [1018, 554] width 417 height 40
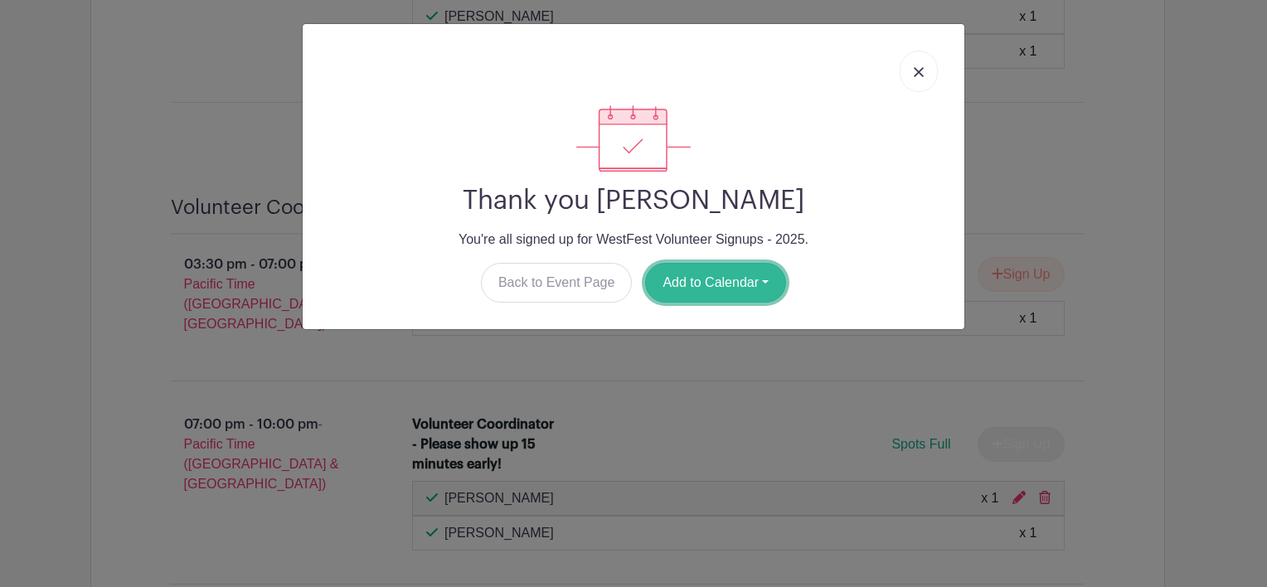
click at [740, 286] on button "Add to Calendar" at bounding box center [715, 283] width 141 height 40
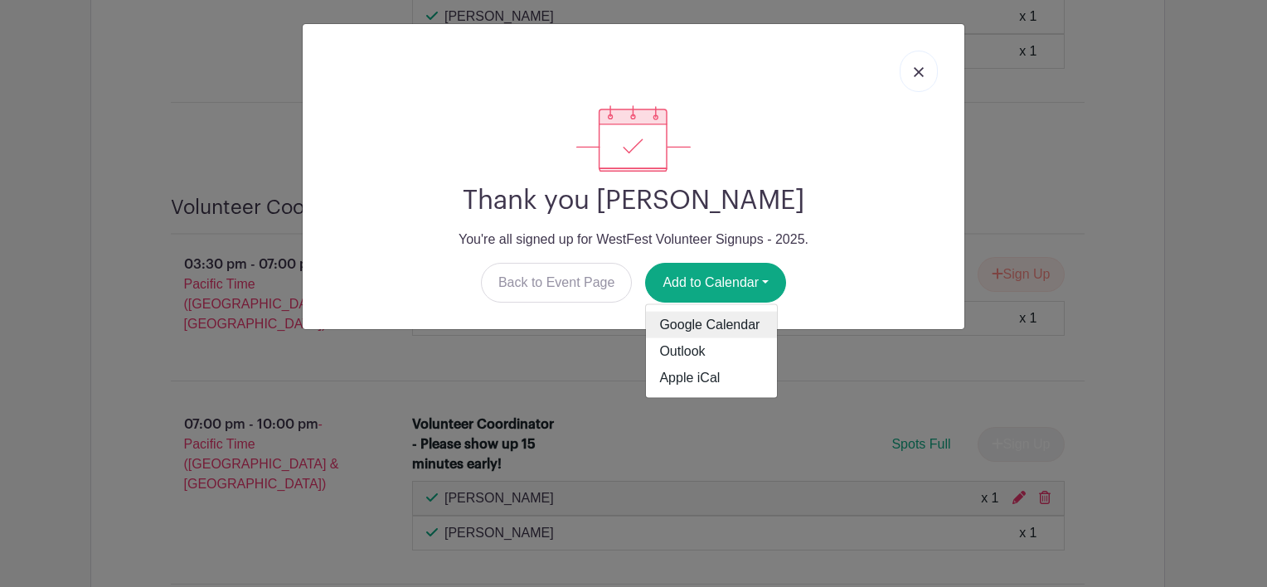
click at [730, 325] on link "Google Calendar" at bounding box center [711, 325] width 131 height 27
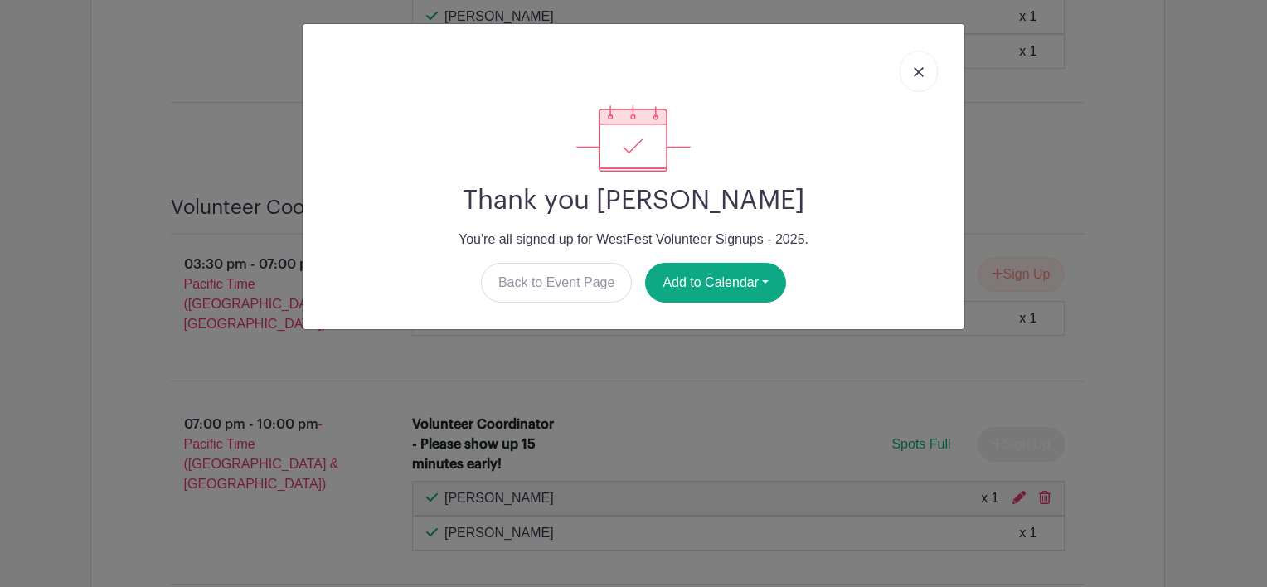
click at [920, 67] on img at bounding box center [919, 72] width 10 height 10
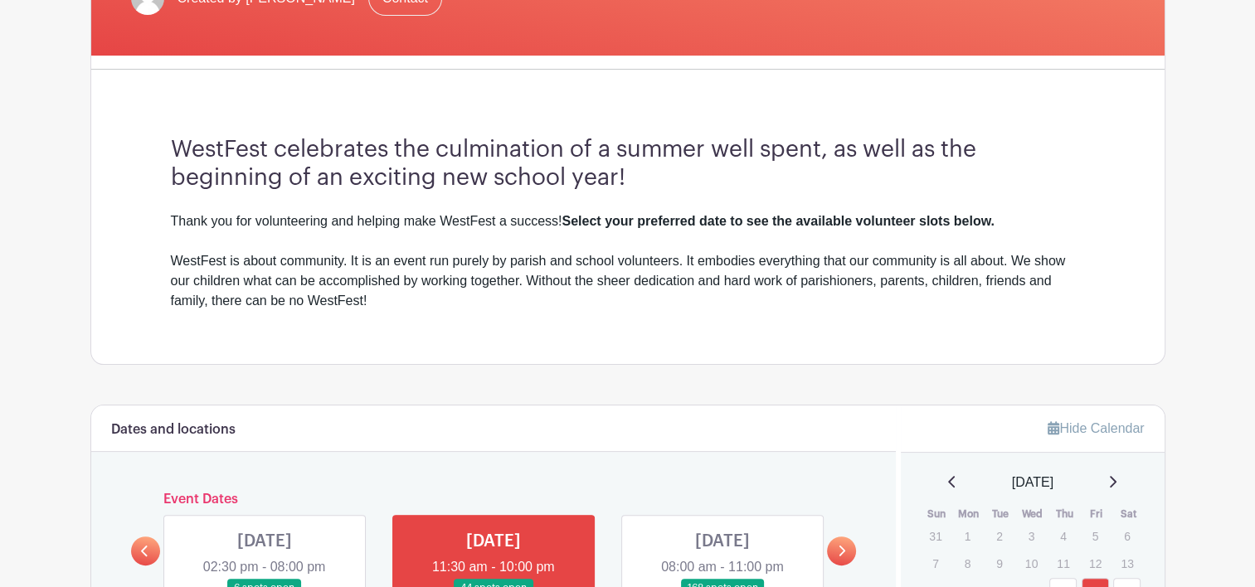
scroll to position [0, 0]
